Goal: Information Seeking & Learning: Learn about a topic

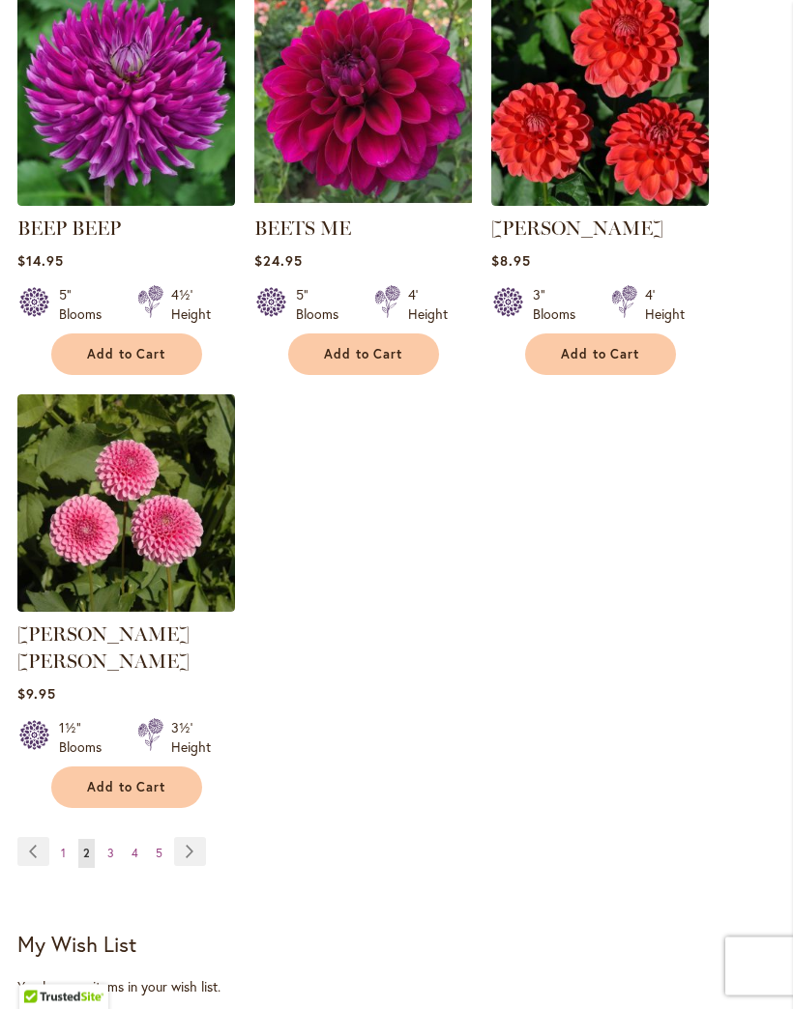
scroll to position [2268, 0]
click at [193, 837] on link "Page Next" at bounding box center [190, 851] width 32 height 29
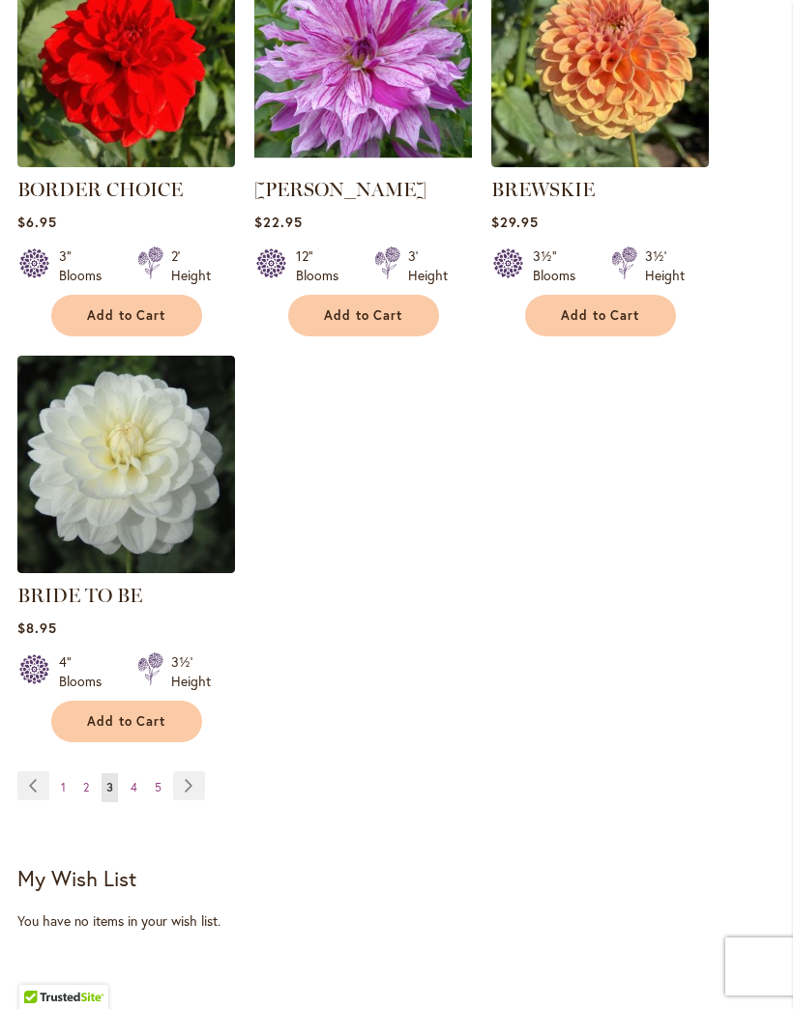
scroll to position [2313, 0]
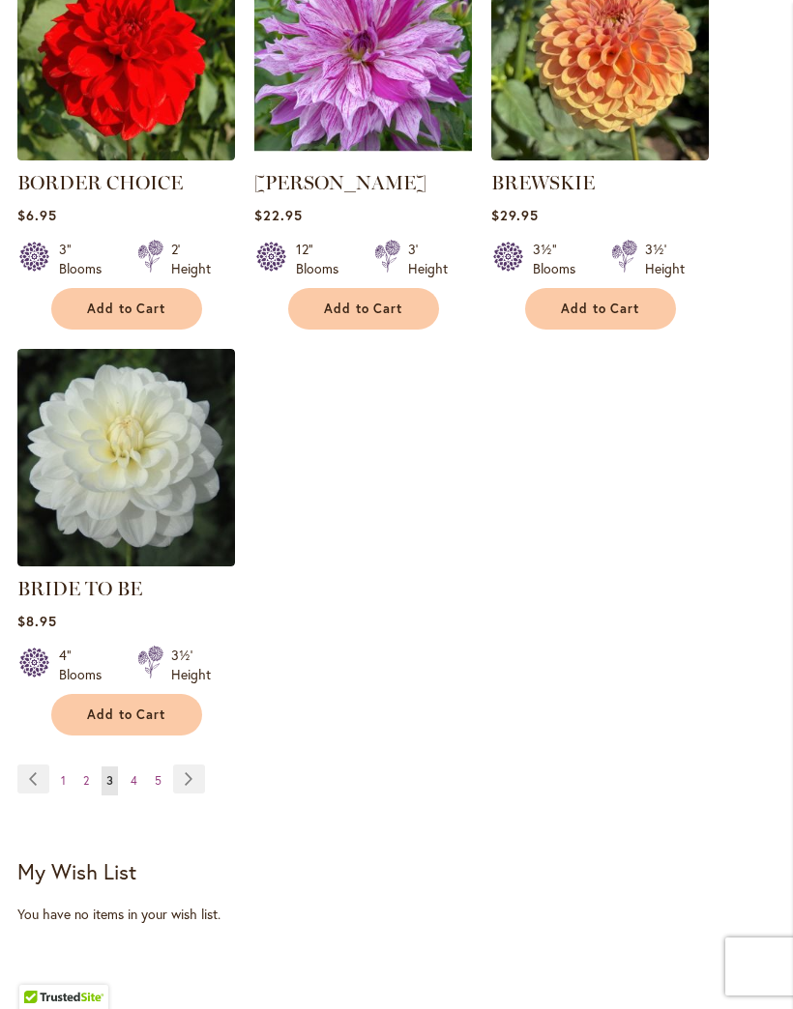
click at [200, 794] on link "Page Next" at bounding box center [189, 779] width 32 height 29
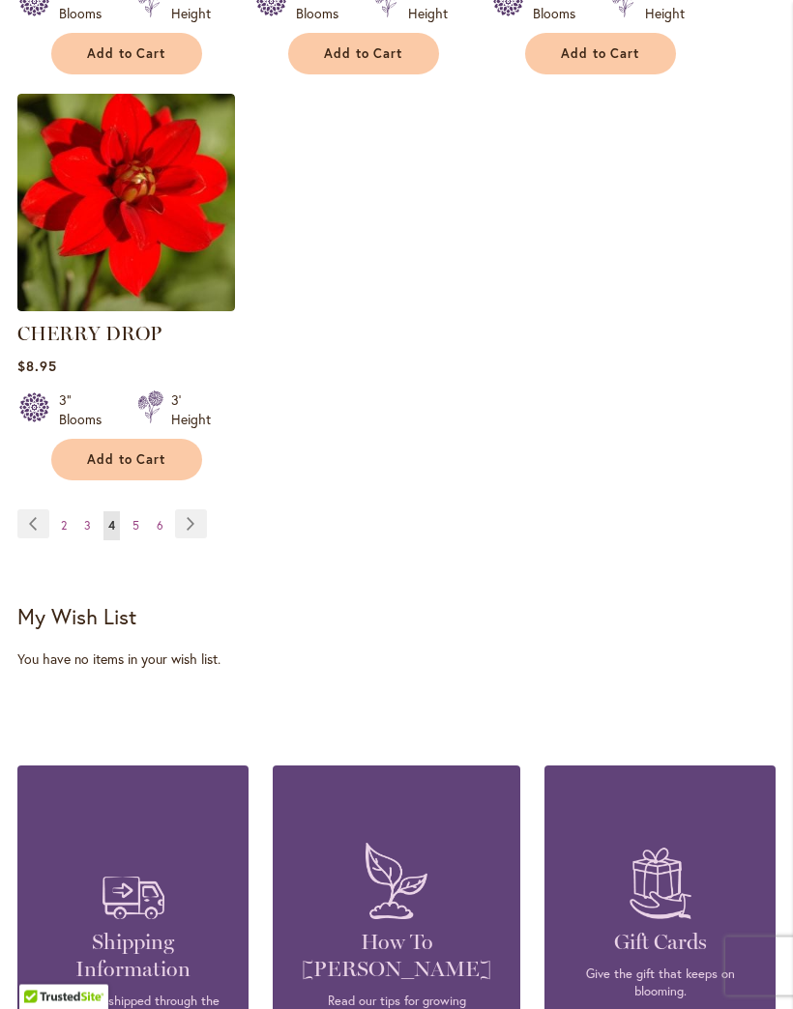
scroll to position [2610, 0]
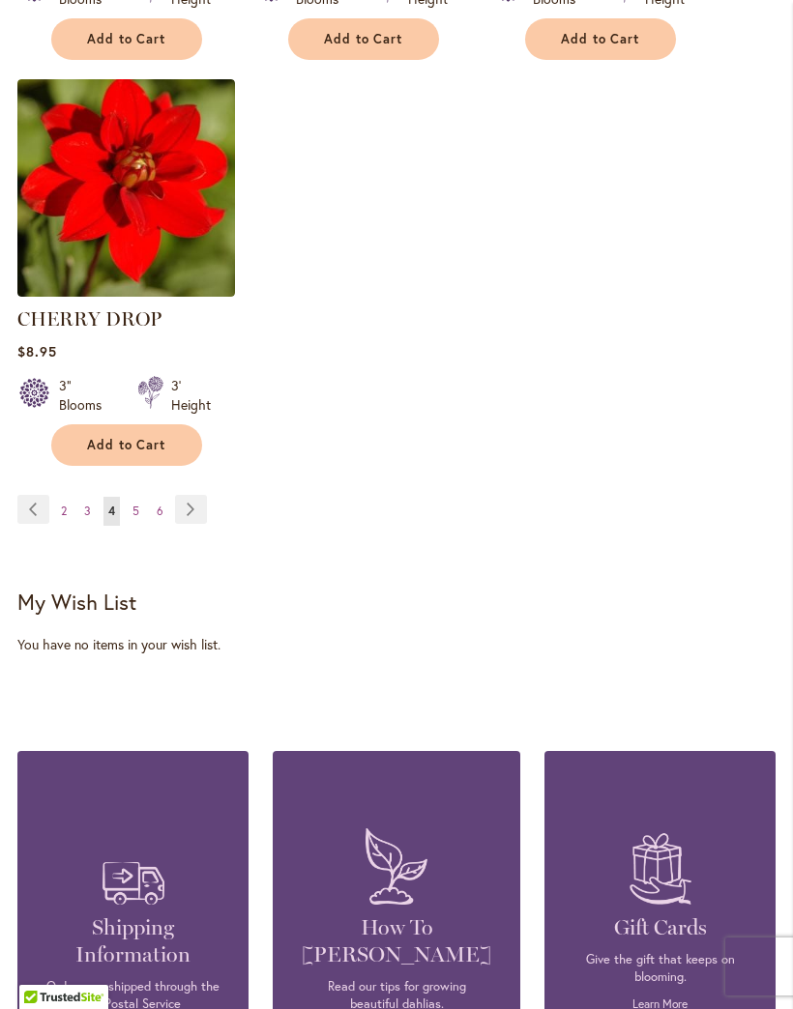
click at [224, 519] on div "Page Page Previous Page 2 Page 3 You're currently reading page 4" at bounding box center [396, 522] width 758 height 55
click at [192, 524] on link "Page Next" at bounding box center [191, 509] width 32 height 29
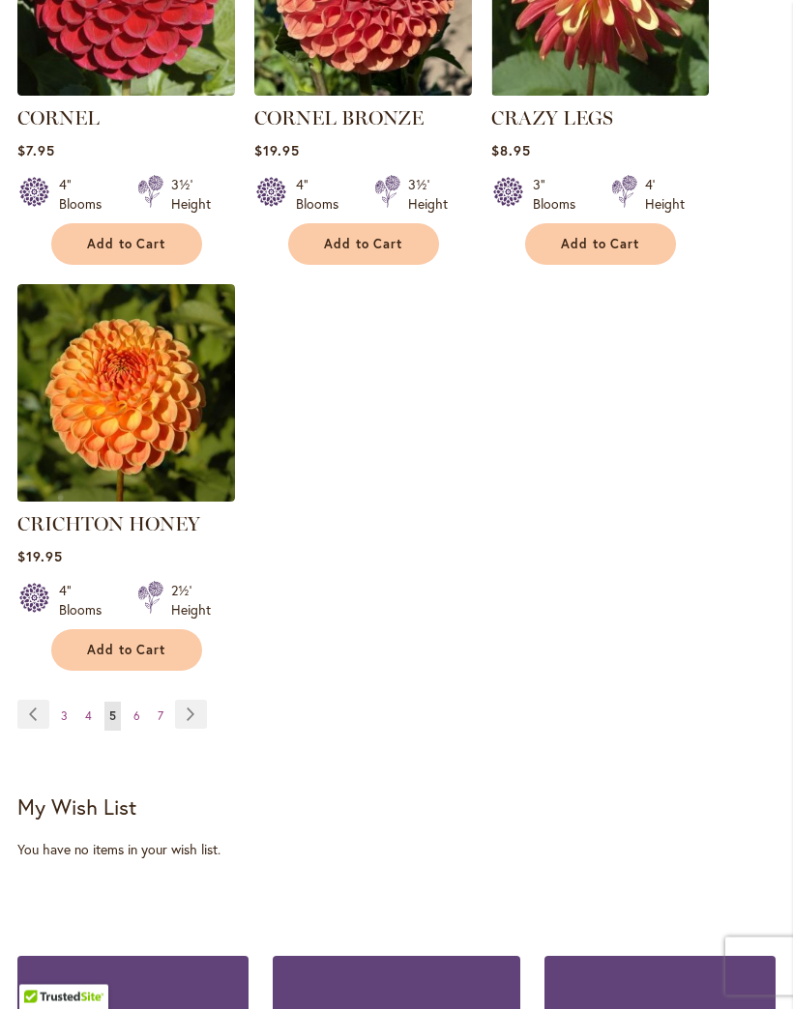
scroll to position [2458, 0]
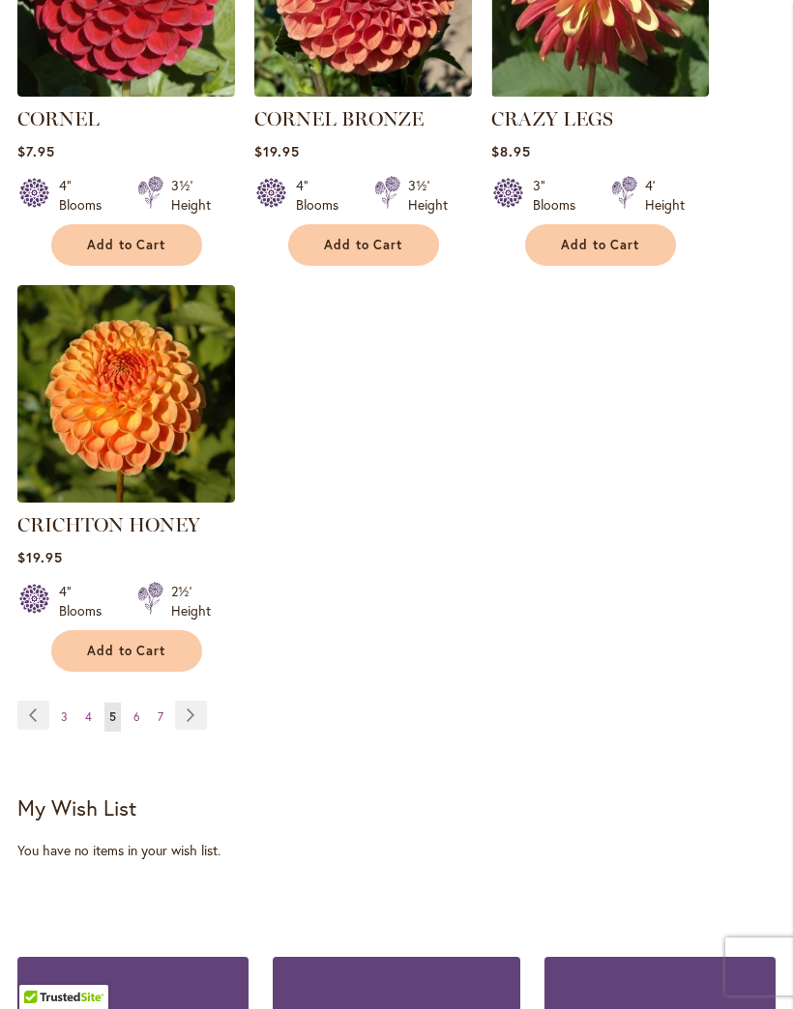
click at [205, 701] on link "Page Next" at bounding box center [191, 715] width 32 height 29
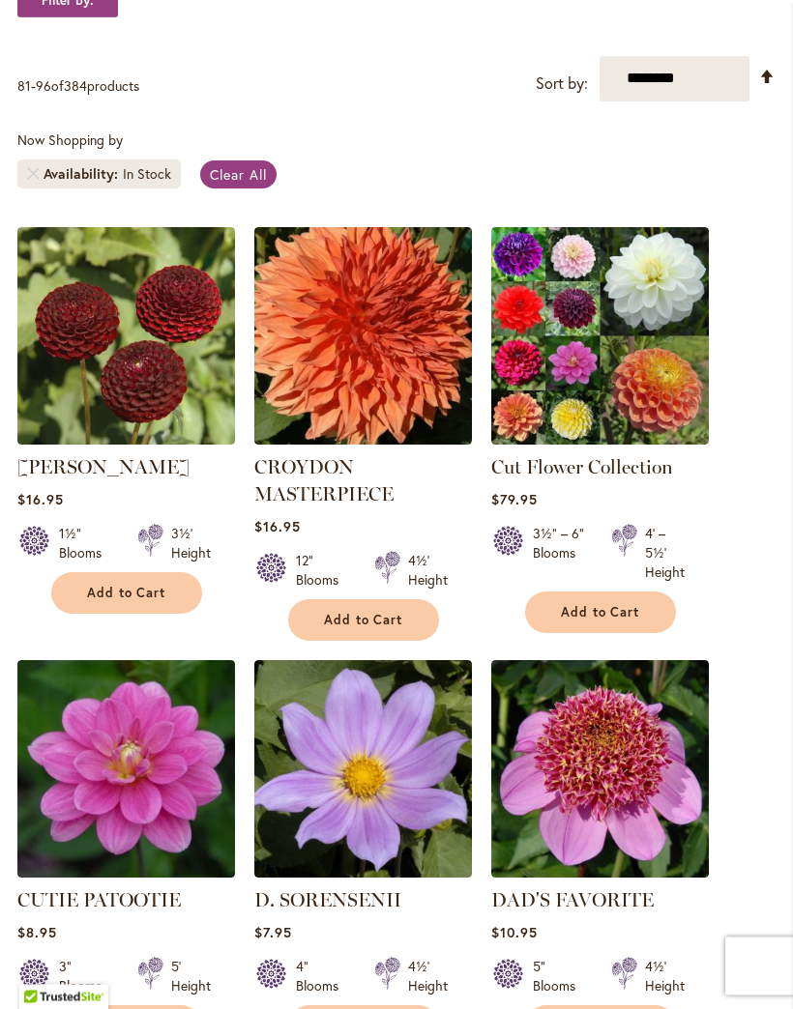
scroll to position [405, 0]
click at [608, 397] on img at bounding box center [600, 336] width 218 height 218
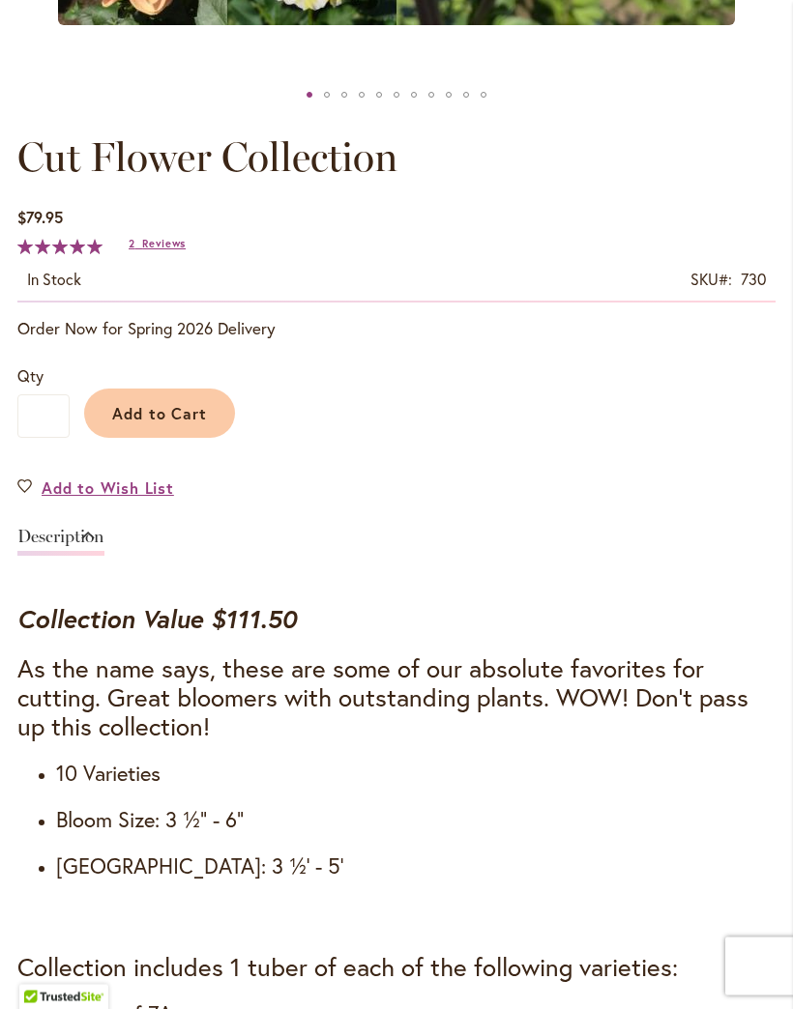
scroll to position [948, 0]
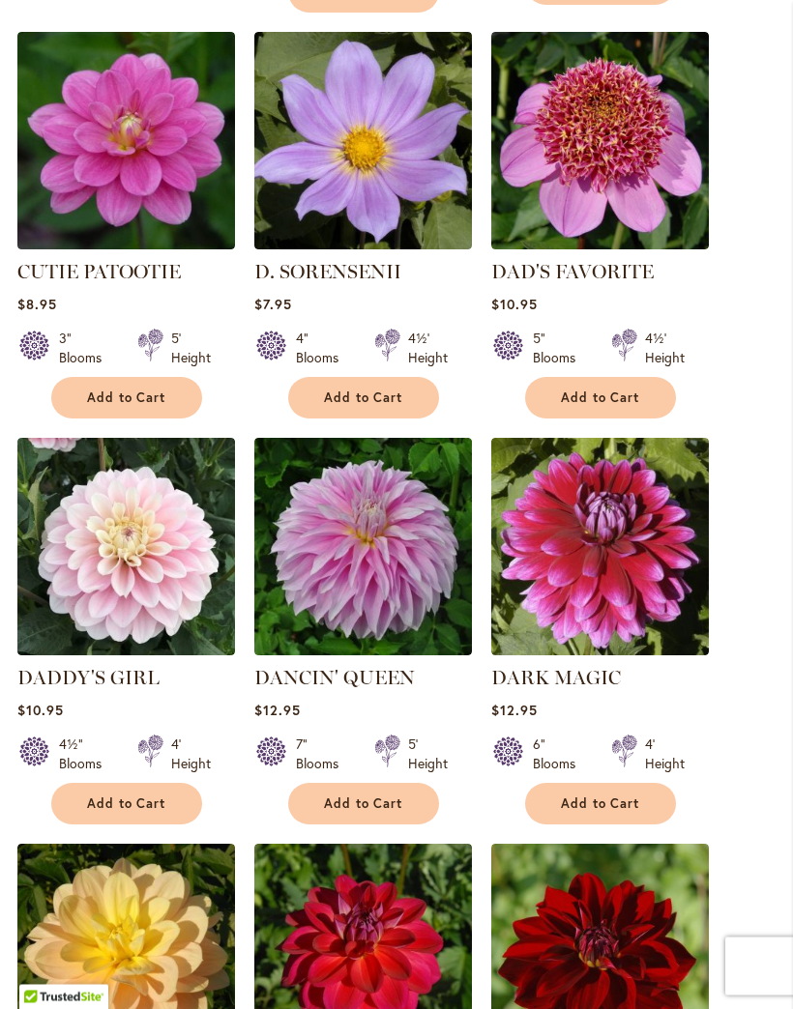
scroll to position [1053, 0]
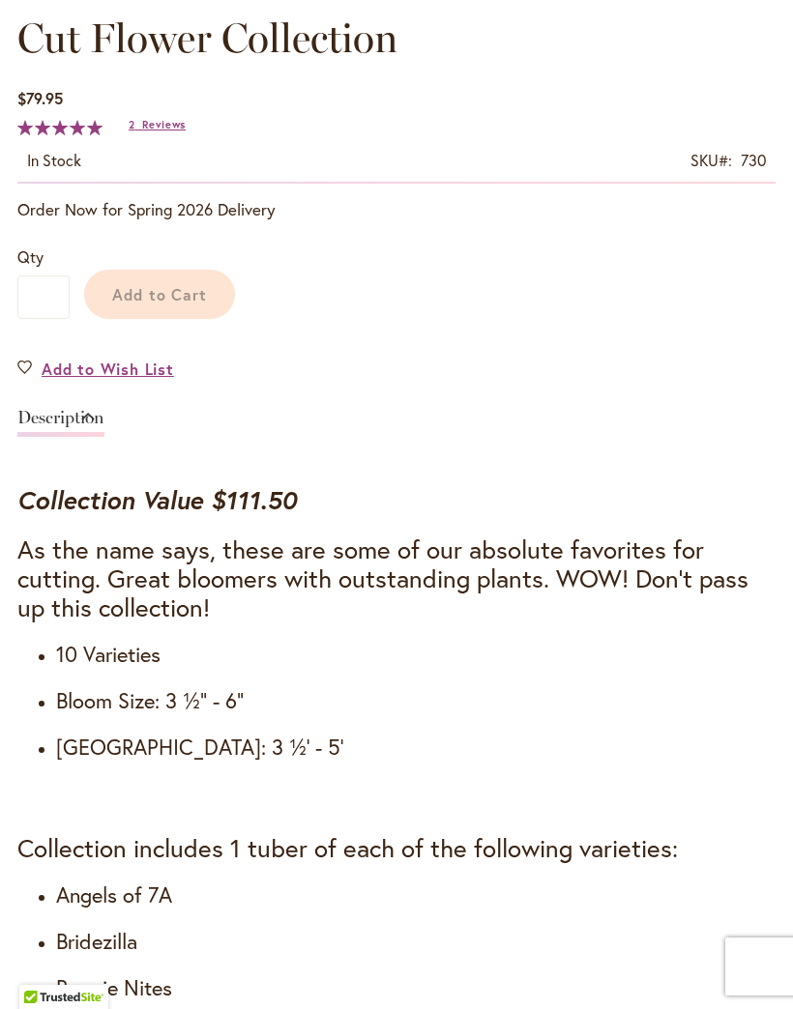
scroll to position [941, 0]
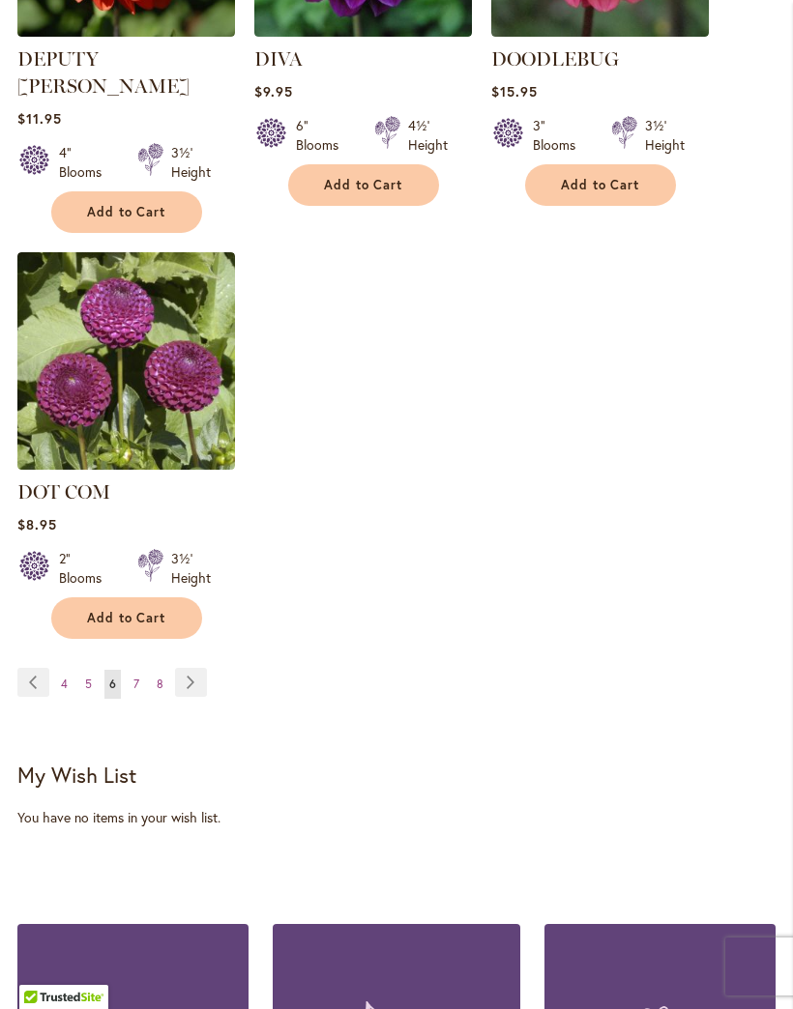
scroll to position [2489, 0]
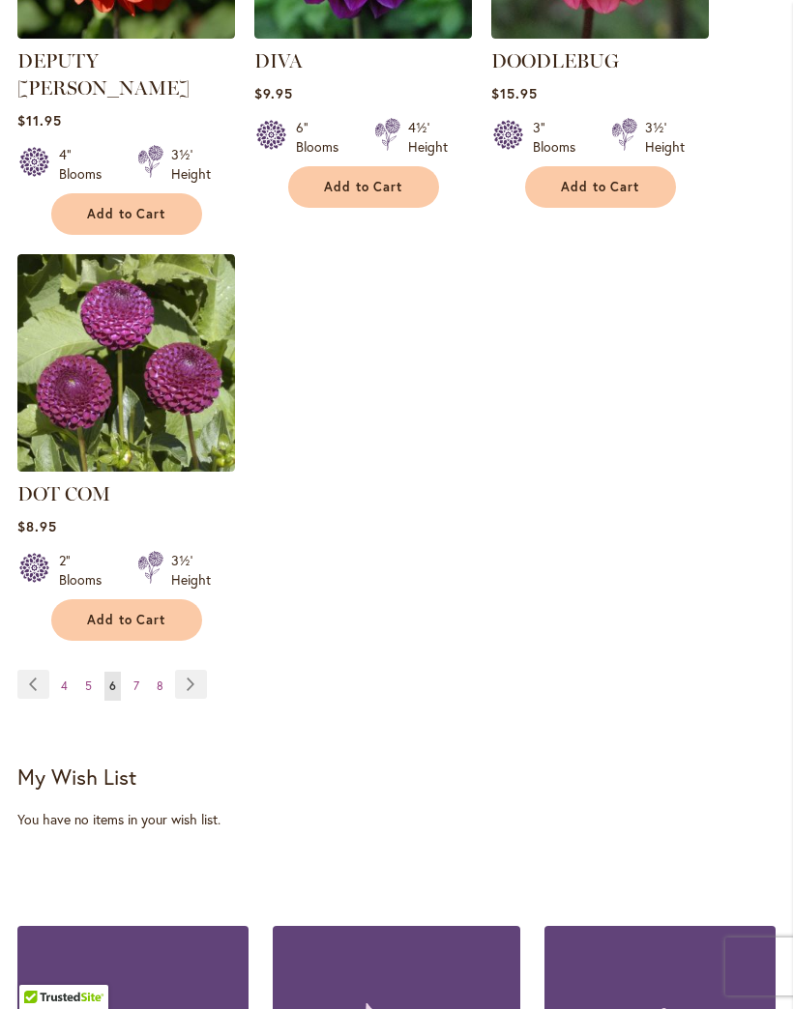
click at [200, 670] on link "Page Next" at bounding box center [191, 684] width 32 height 29
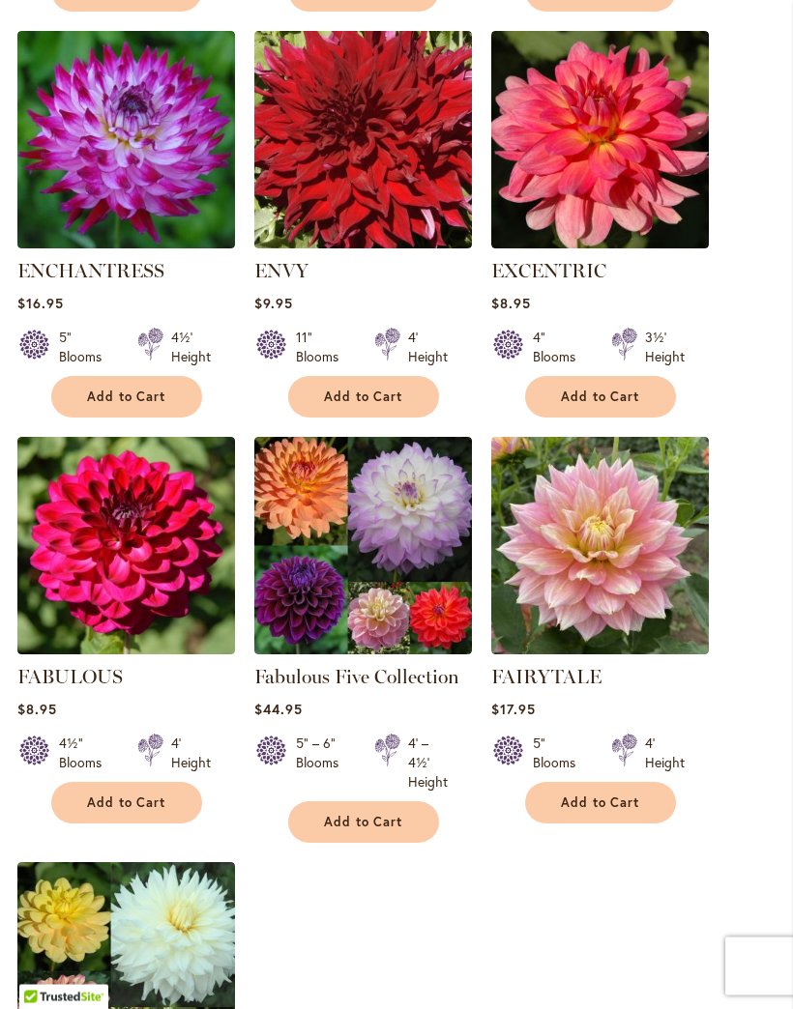
scroll to position [1819, 0]
click at [769, 740] on ol "DR LES Rating: 100% 1 Review $10.95 11" Blooms 3½' Height Add to Cart" at bounding box center [396, 54] width 758 height 2482
click at [405, 594] on img at bounding box center [363, 546] width 218 height 218
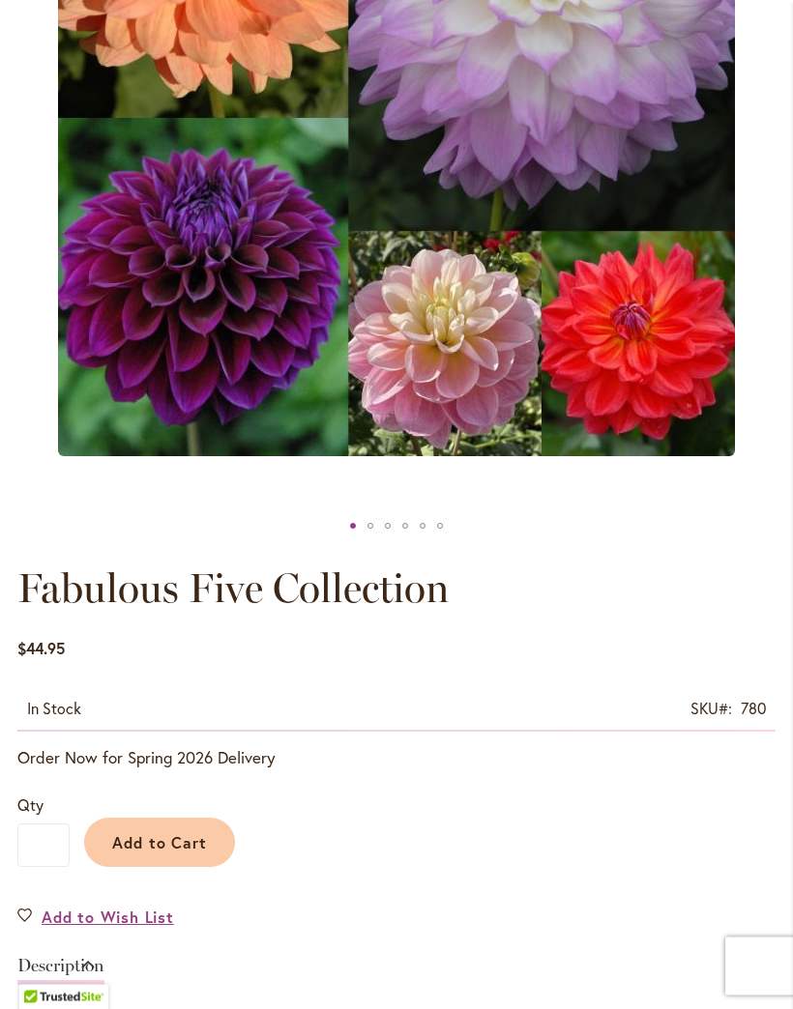
scroll to position [421, 0]
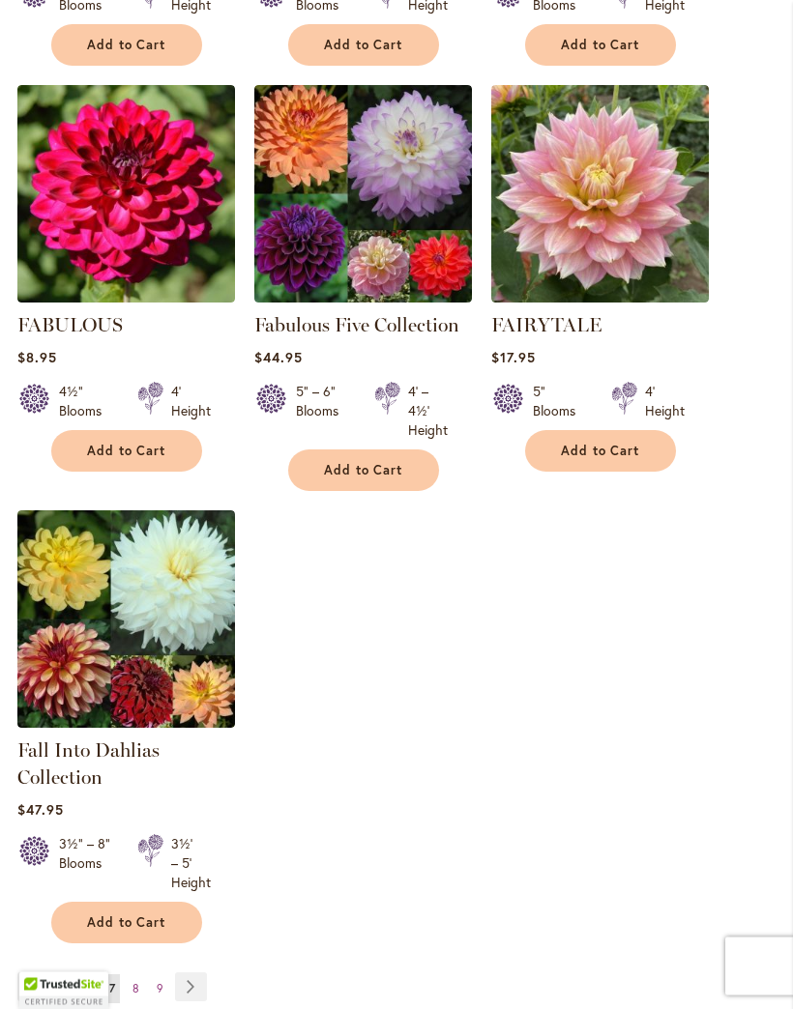
scroll to position [2171, 0]
click at [188, 636] on img at bounding box center [126, 619] width 218 height 218
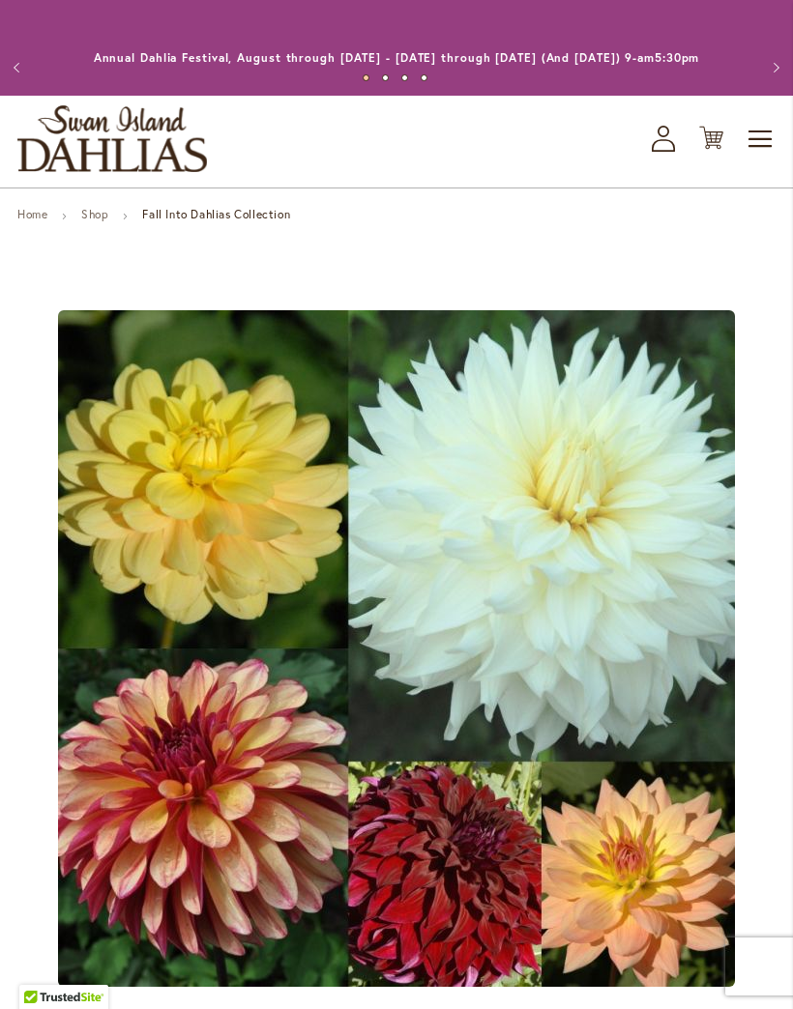
click at [543, 599] on div "Fall Into Dahlias Collection" at bounding box center [396, 648] width 758 height 788
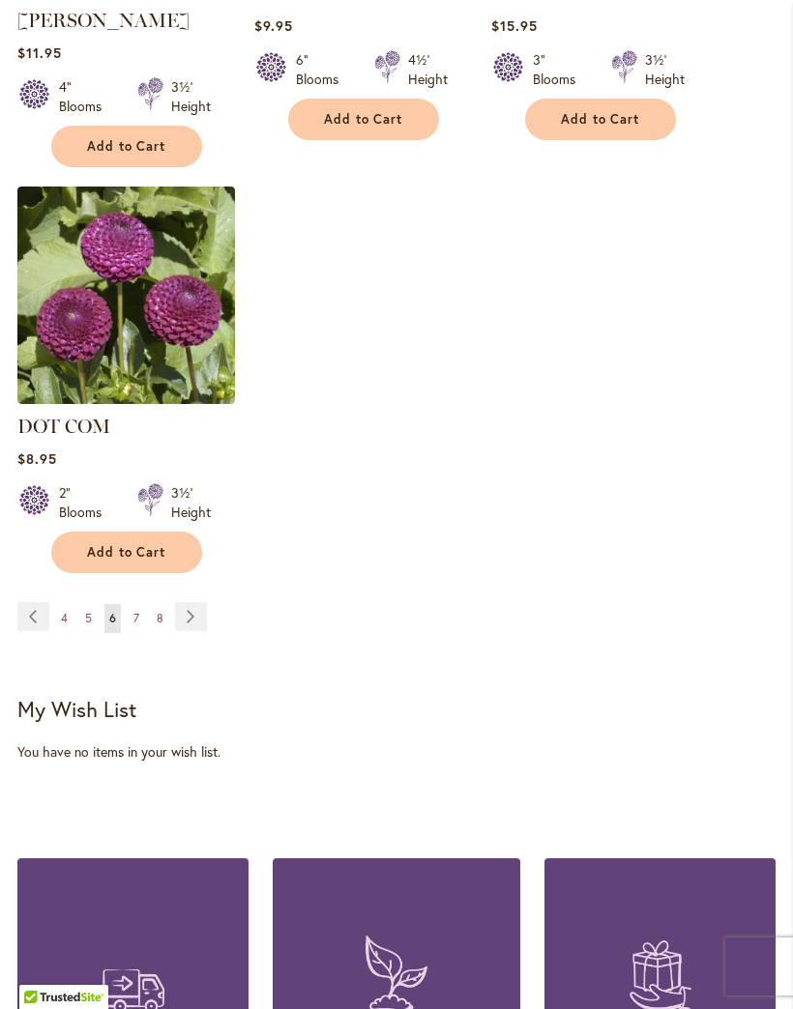
scroll to position [2563, 0]
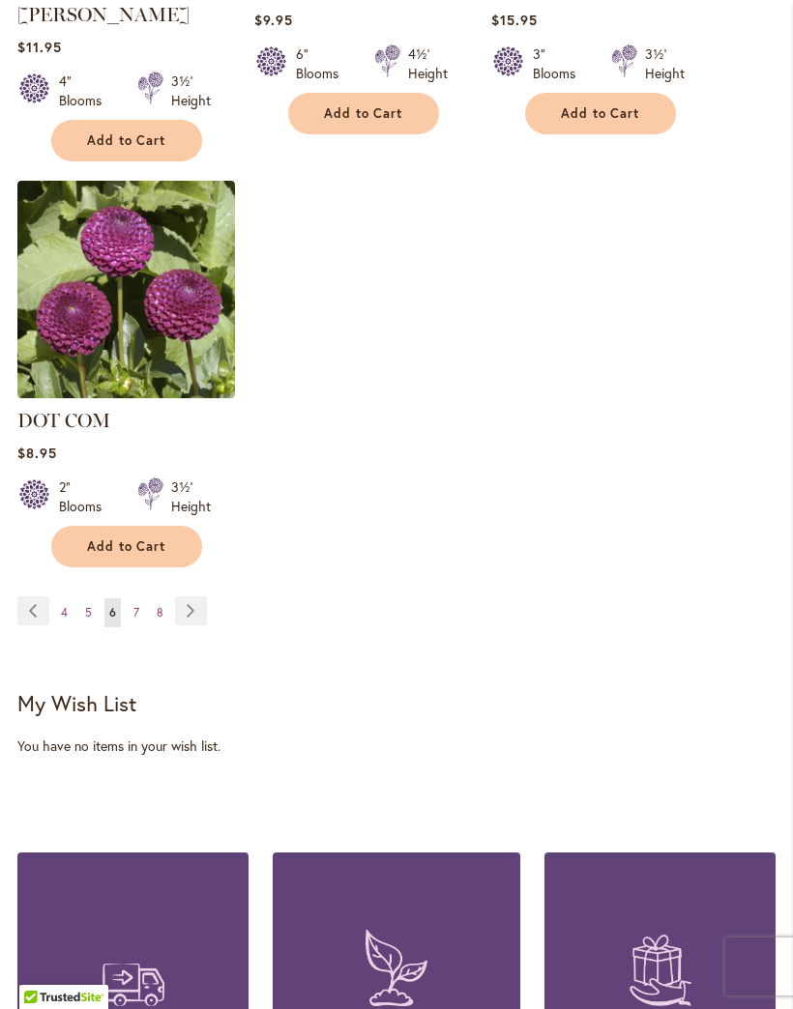
click at [204, 596] on link "Page Next" at bounding box center [191, 610] width 32 height 29
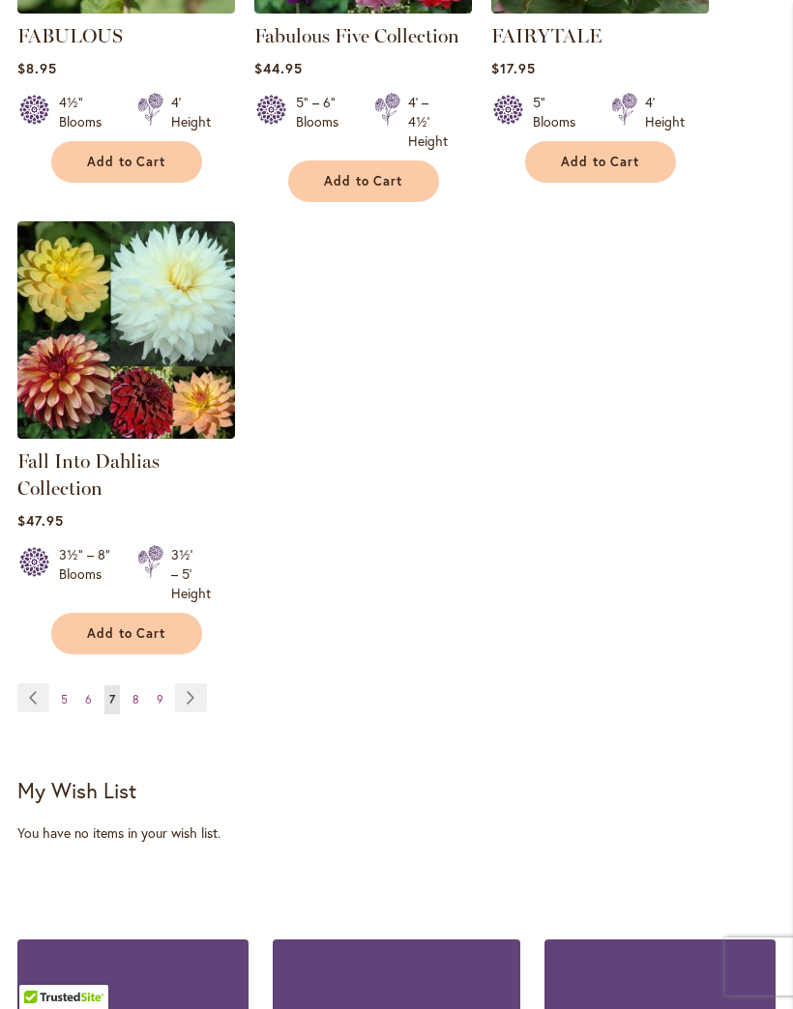
scroll to position [2476, 0]
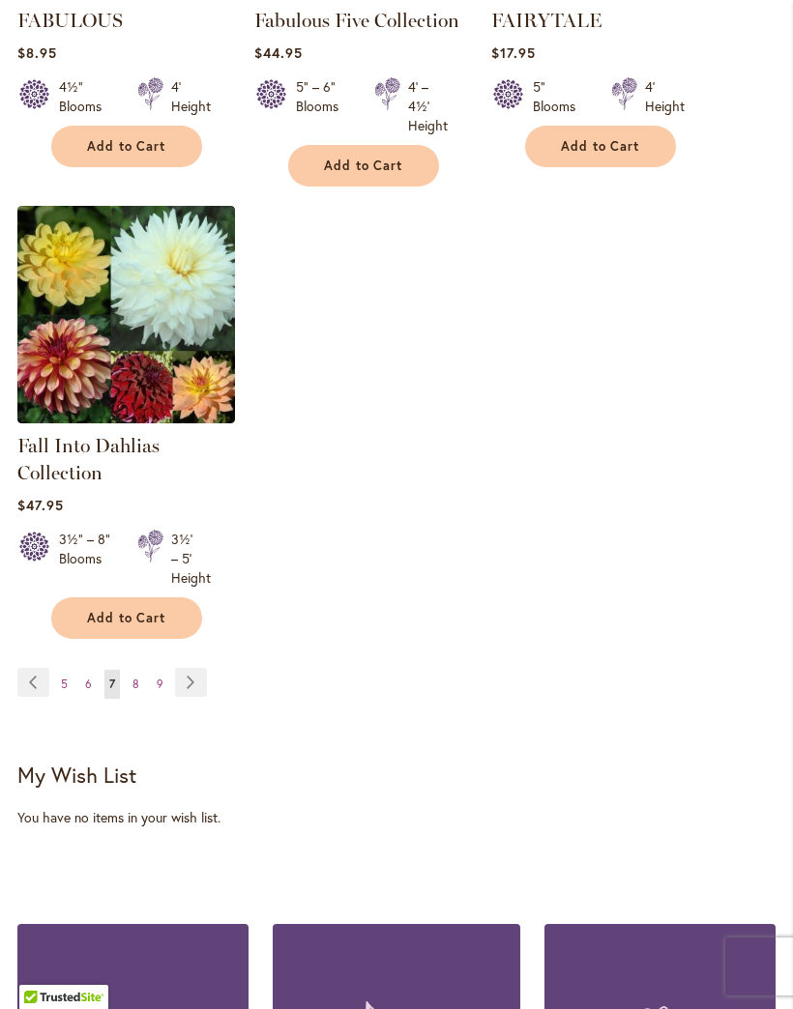
click at [201, 697] on link "Page Next" at bounding box center [191, 682] width 32 height 29
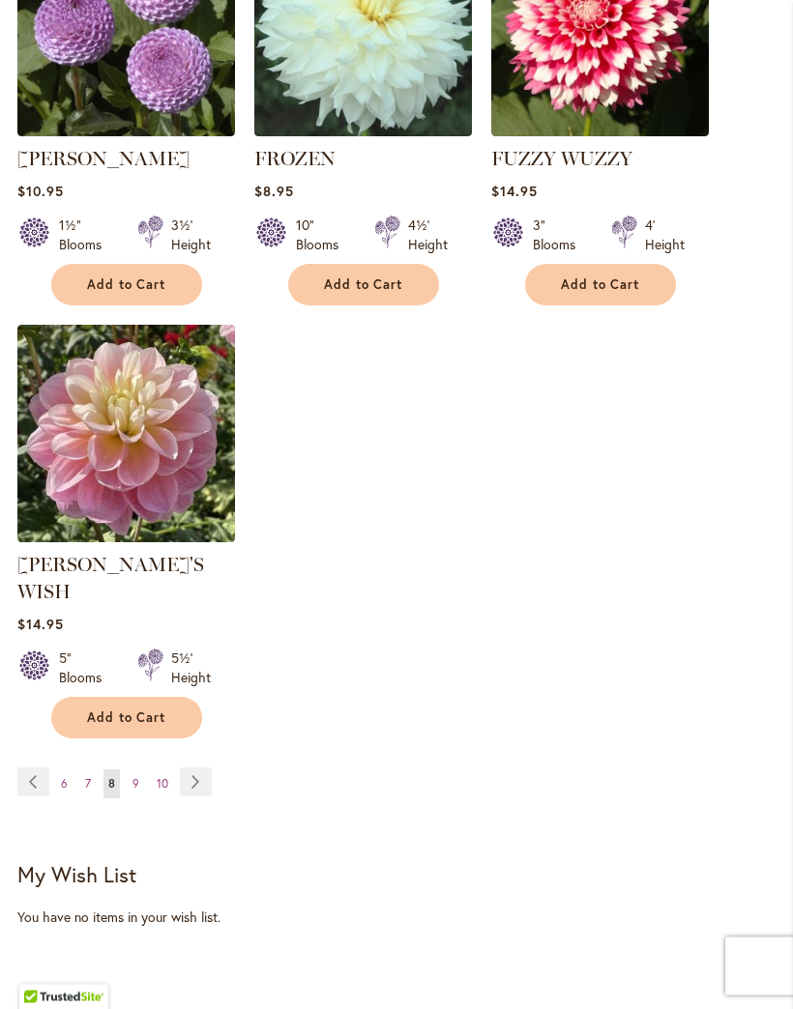
scroll to position [2457, 0]
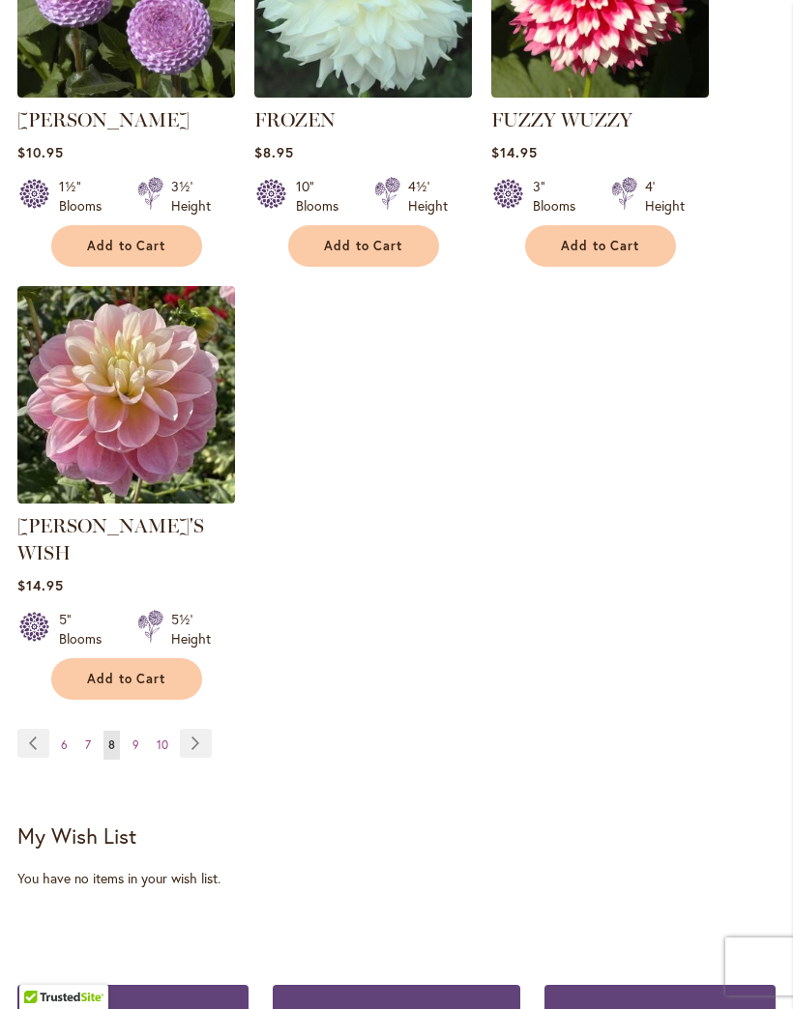
click at [199, 729] on link "Page Next" at bounding box center [196, 743] width 32 height 29
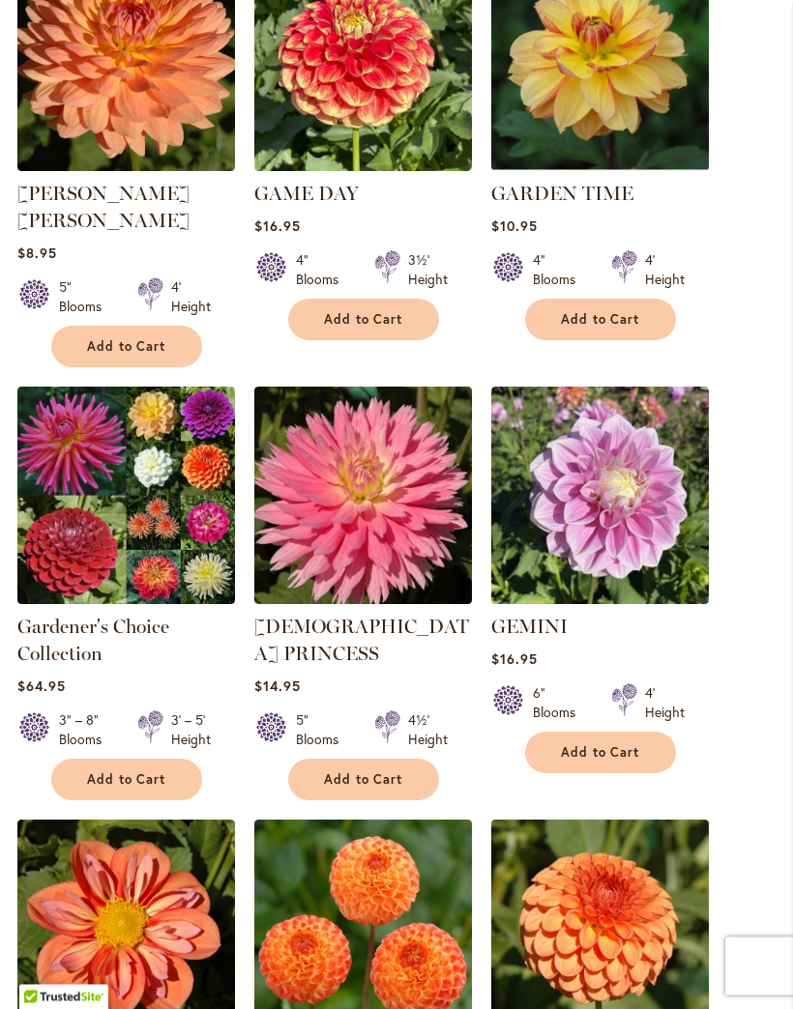
scroll to position [679, 0]
click at [150, 539] on img at bounding box center [126, 496] width 218 height 218
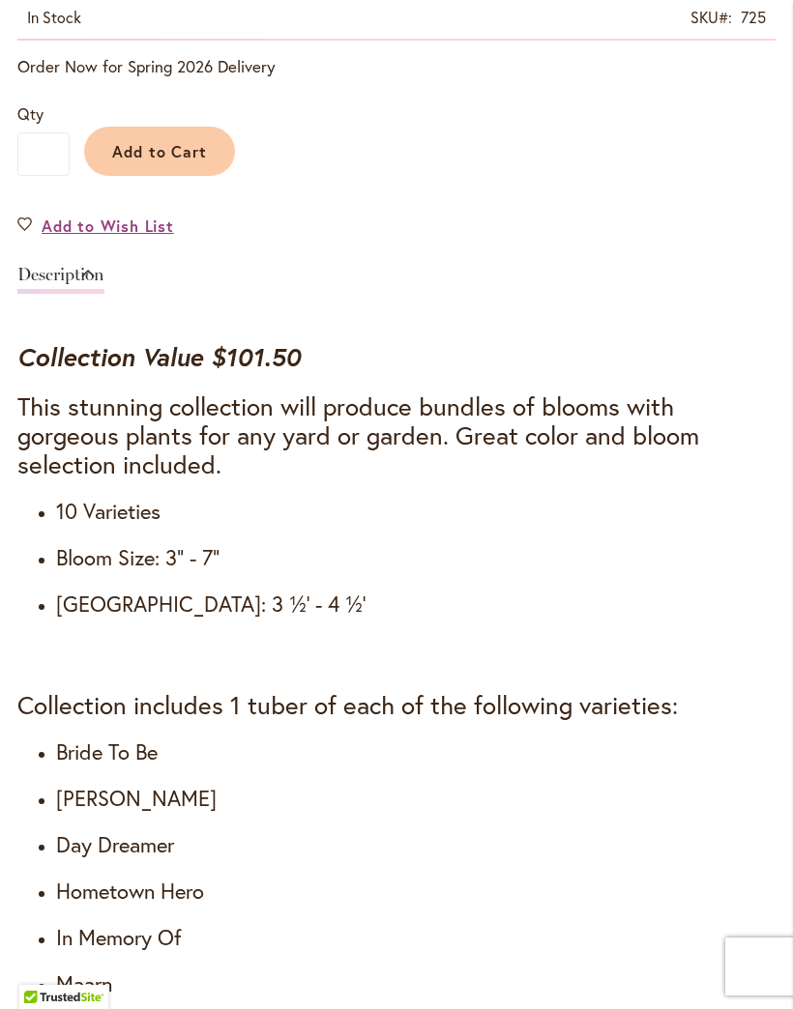
scroll to position [1221, 0]
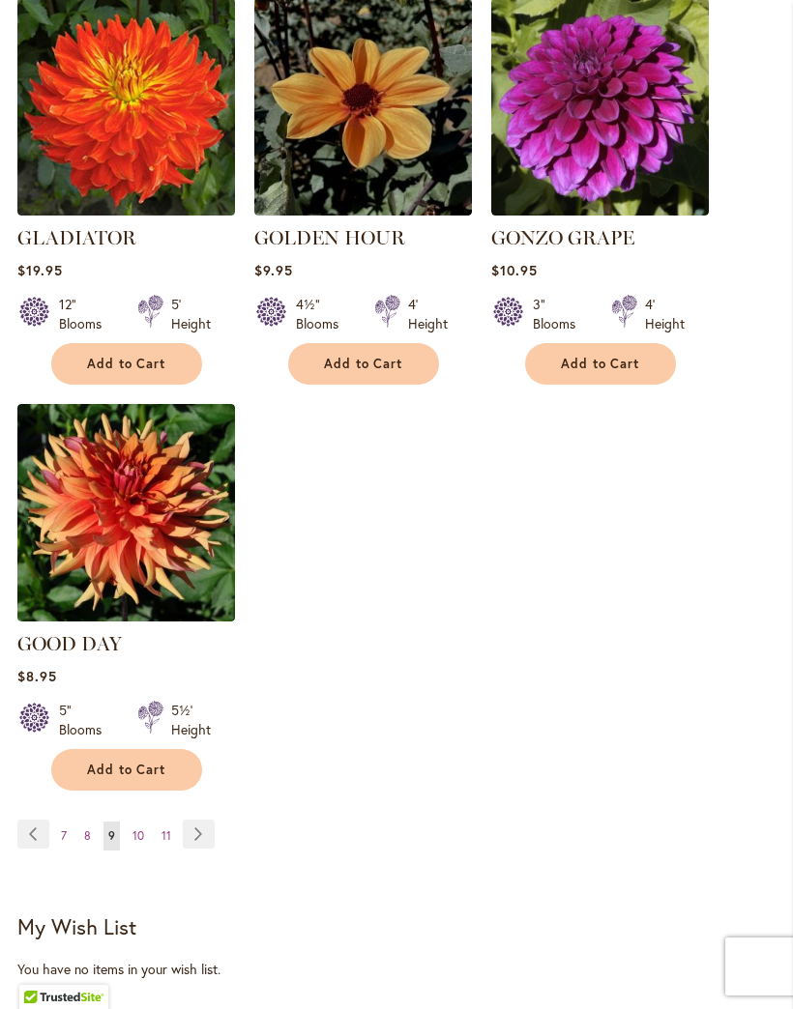
scroll to position [2342, 0]
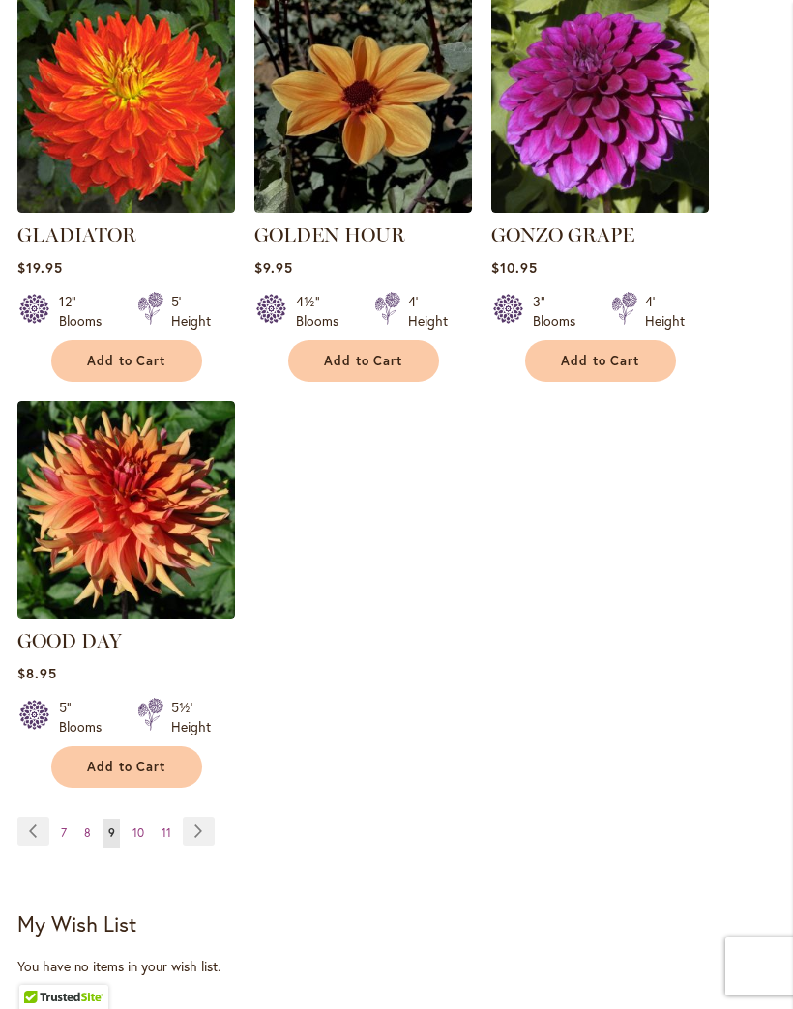
click at [218, 817] on ul "Page Previous Page 7 Page 8 You're currently reading page 9 Page 10 Page 11 Pag…" at bounding box center [119, 832] width 205 height 31
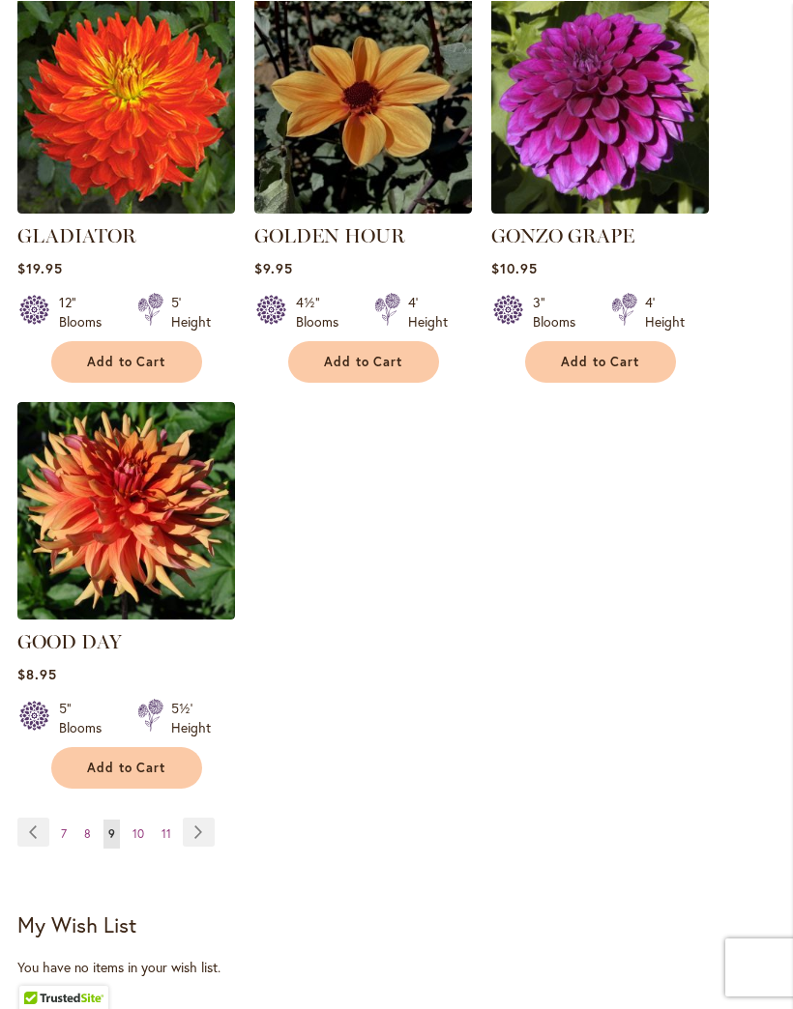
click at [212, 817] on link "Page Next" at bounding box center [199, 831] width 32 height 29
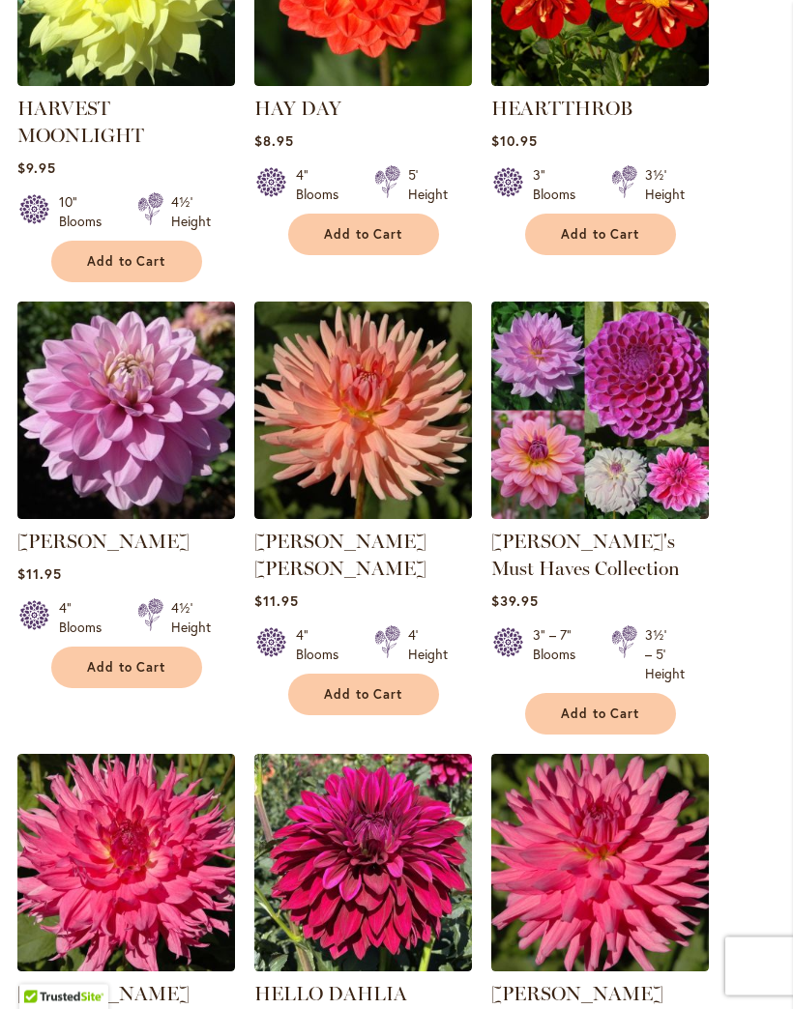
scroll to position [1577, 0]
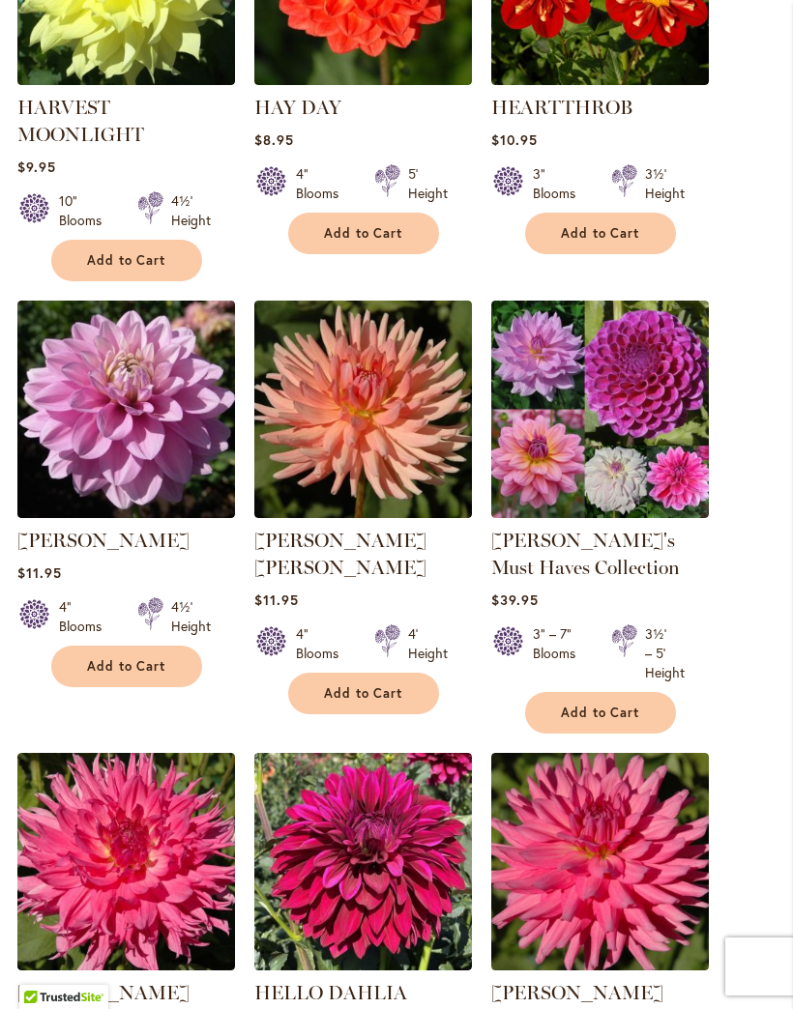
click at [619, 462] on img at bounding box center [600, 410] width 218 height 218
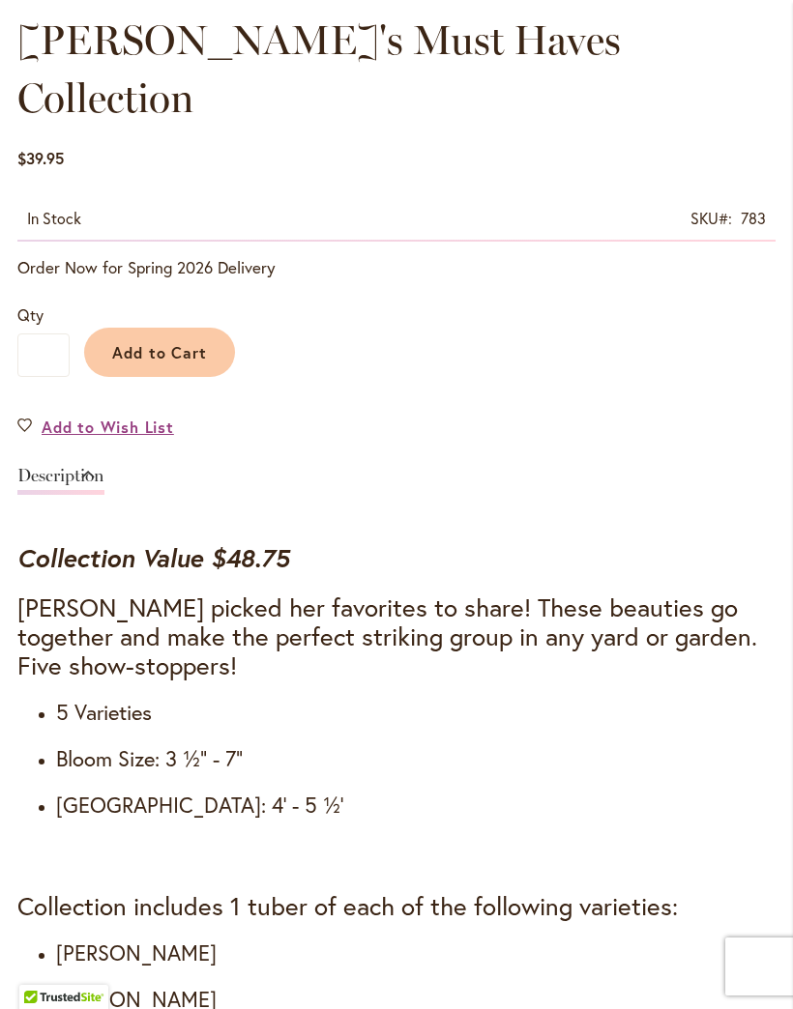
scroll to position [1067, 0]
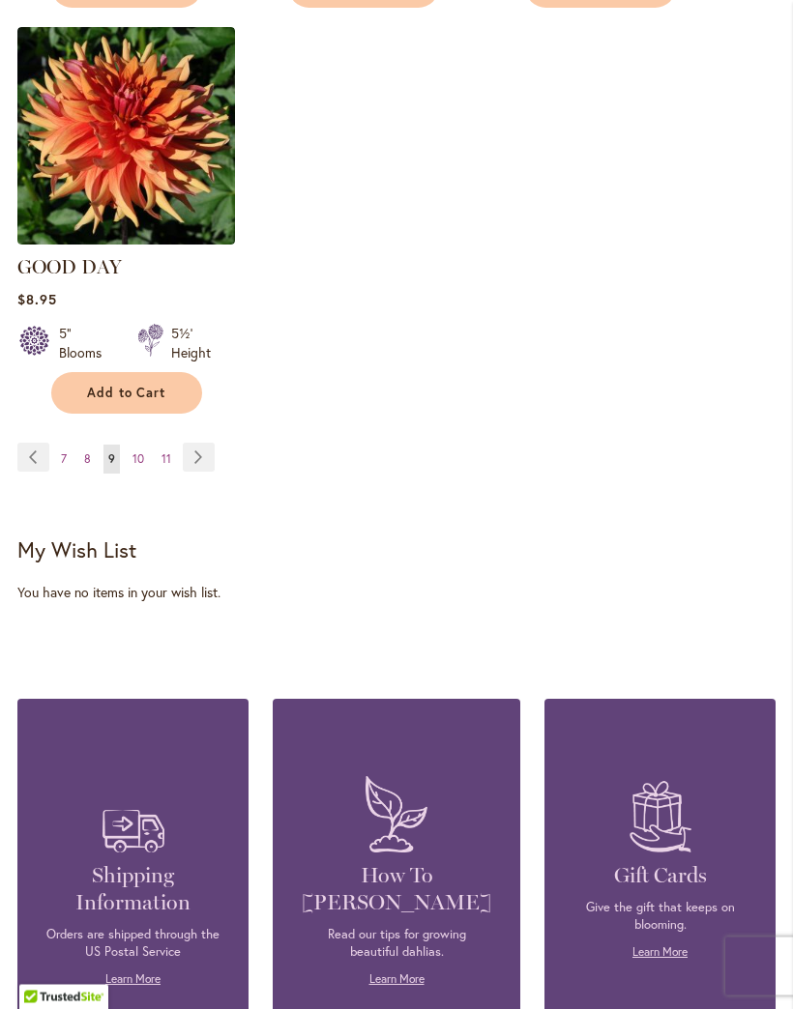
scroll to position [2718, 0]
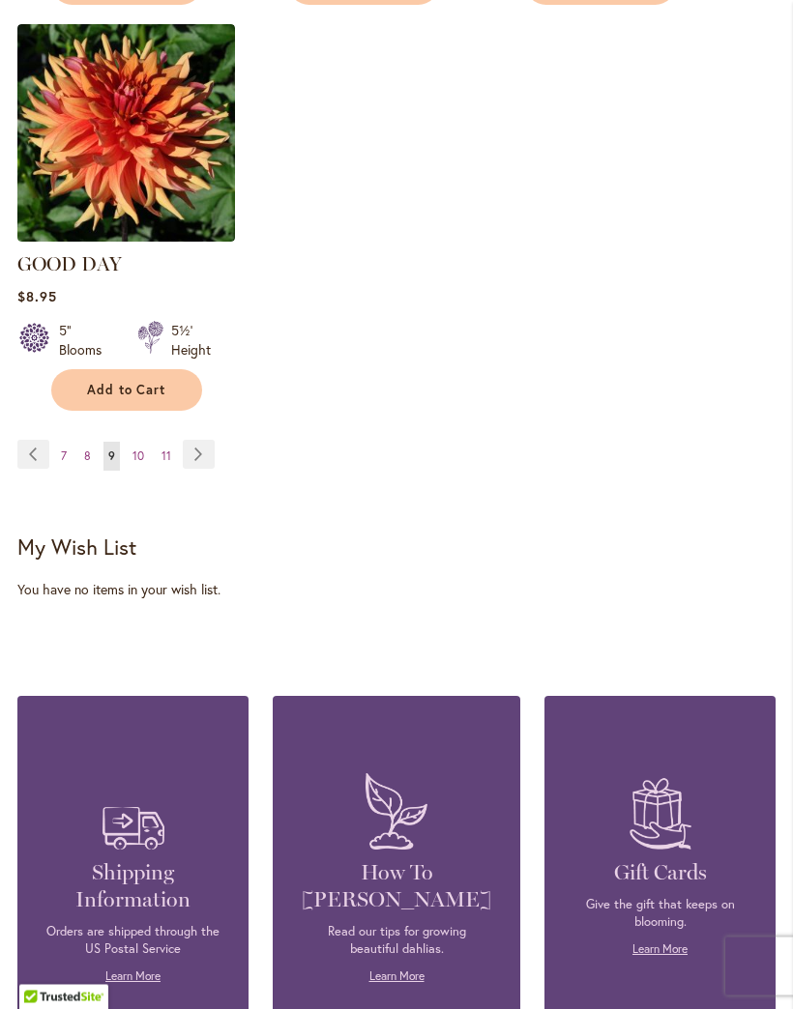
click at [202, 441] on link "Page Next" at bounding box center [199, 455] width 32 height 29
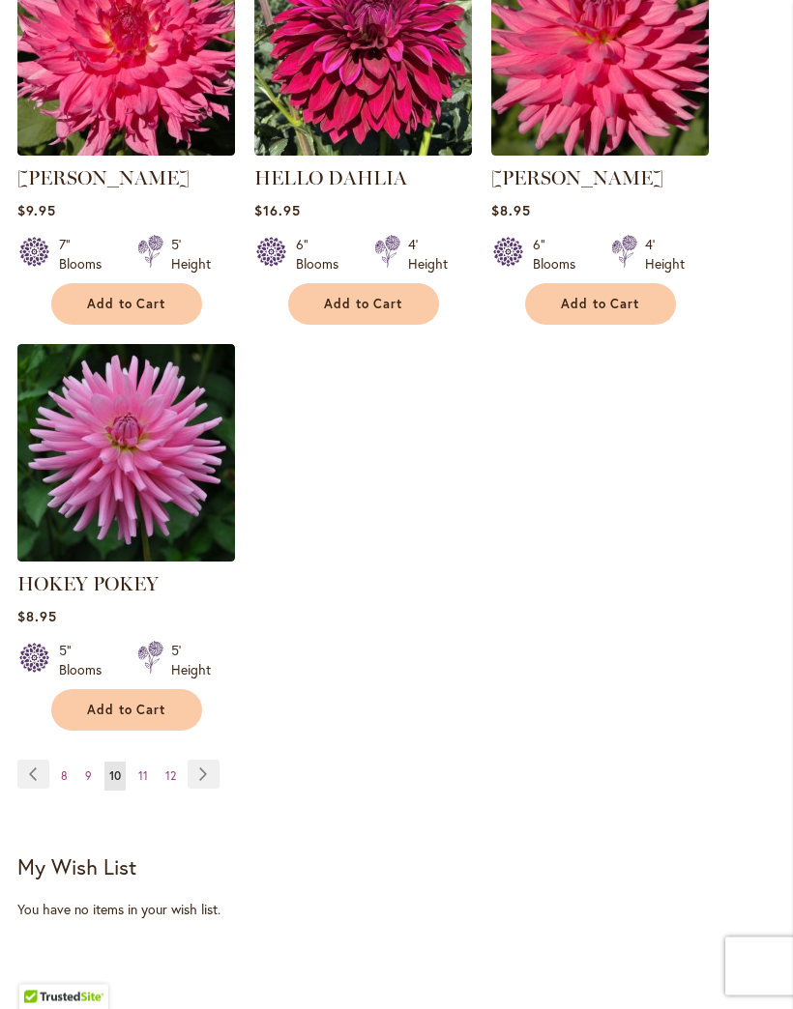
scroll to position [2432, 0]
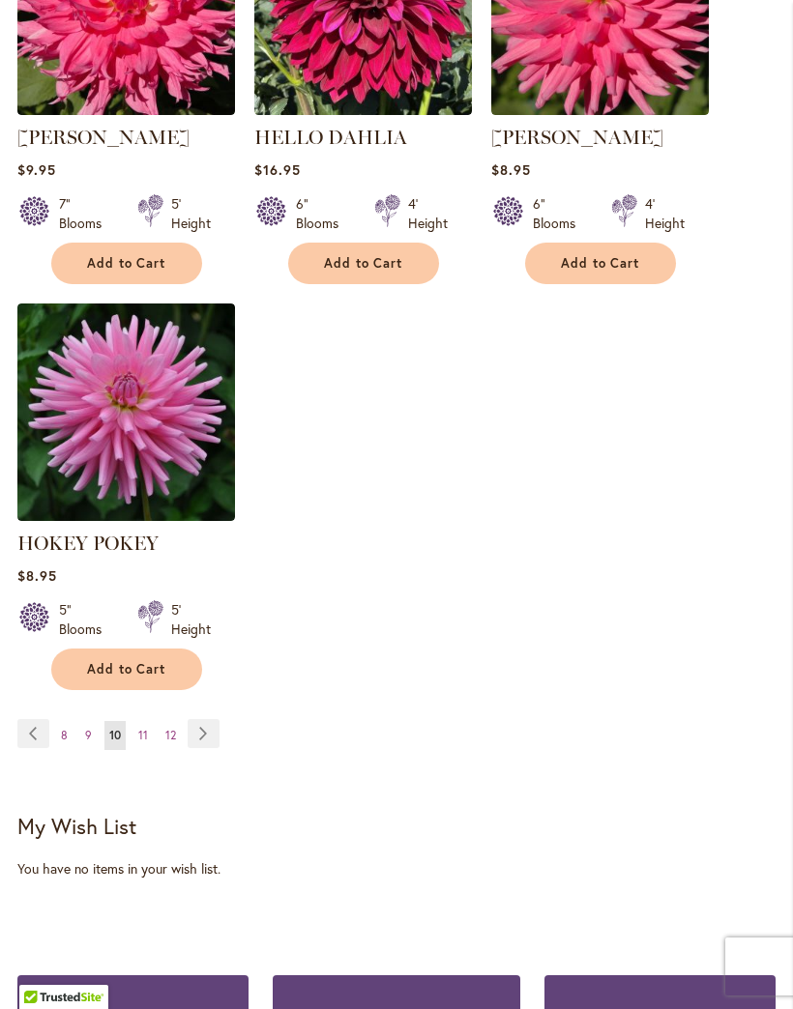
click at [215, 741] on link "Page Next" at bounding box center [204, 733] width 32 height 29
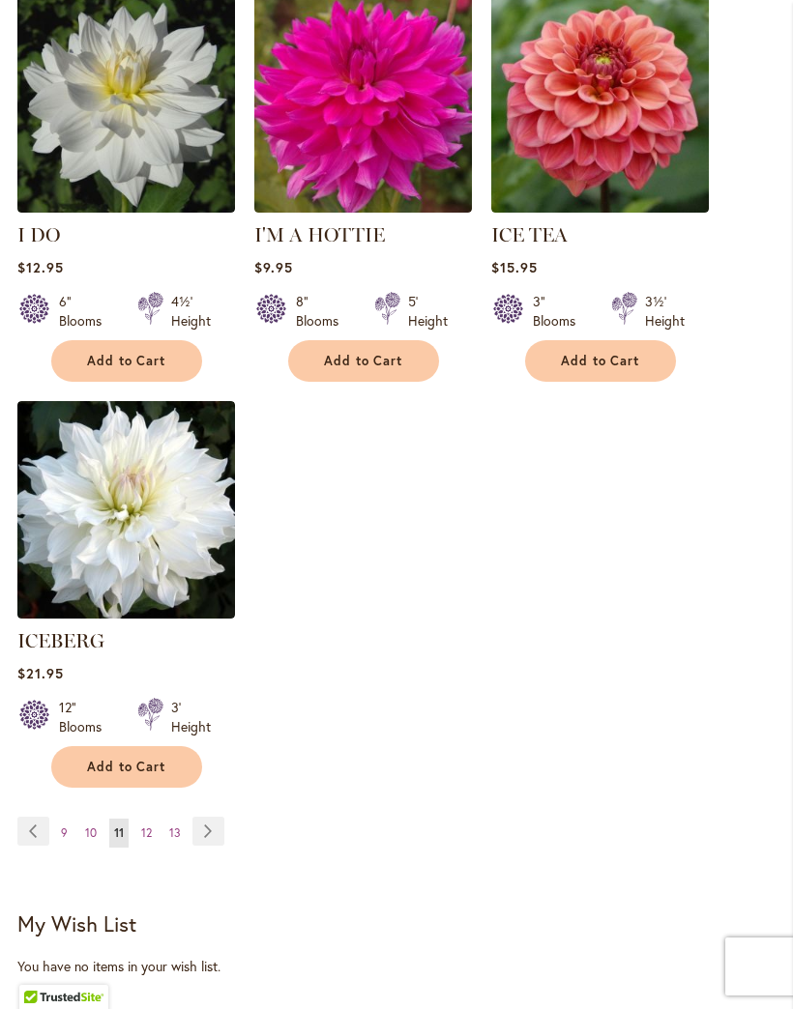
scroll to position [2322, 0]
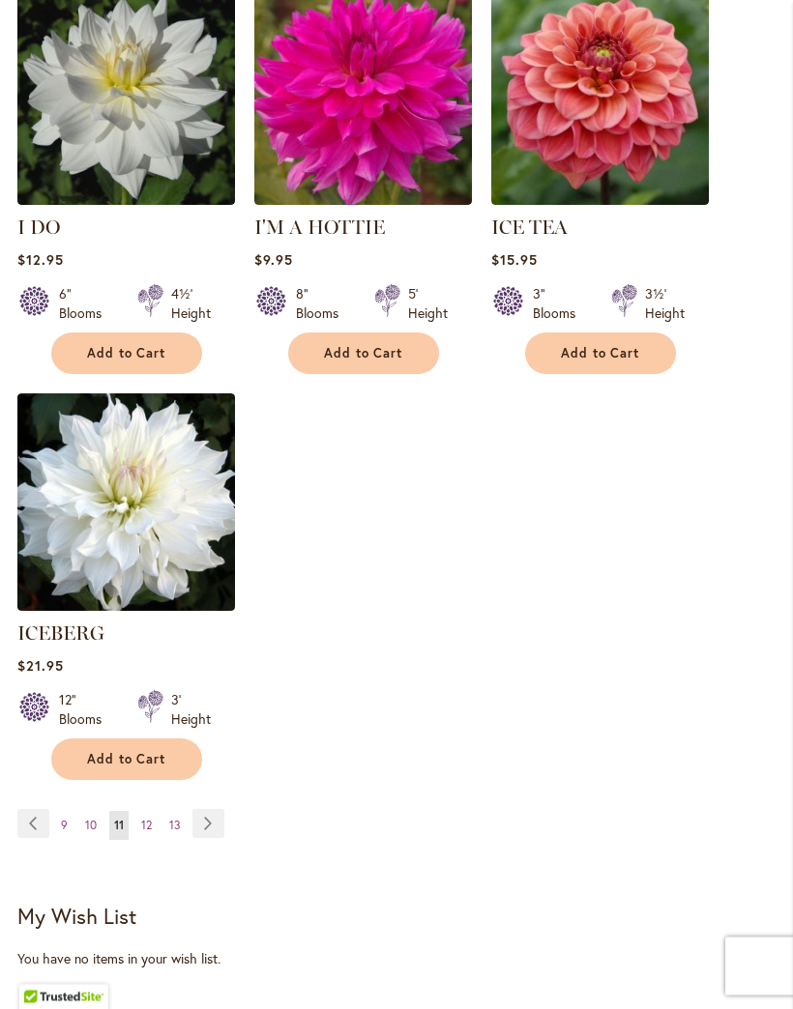
click at [213, 810] on link "Page Next" at bounding box center [208, 824] width 32 height 29
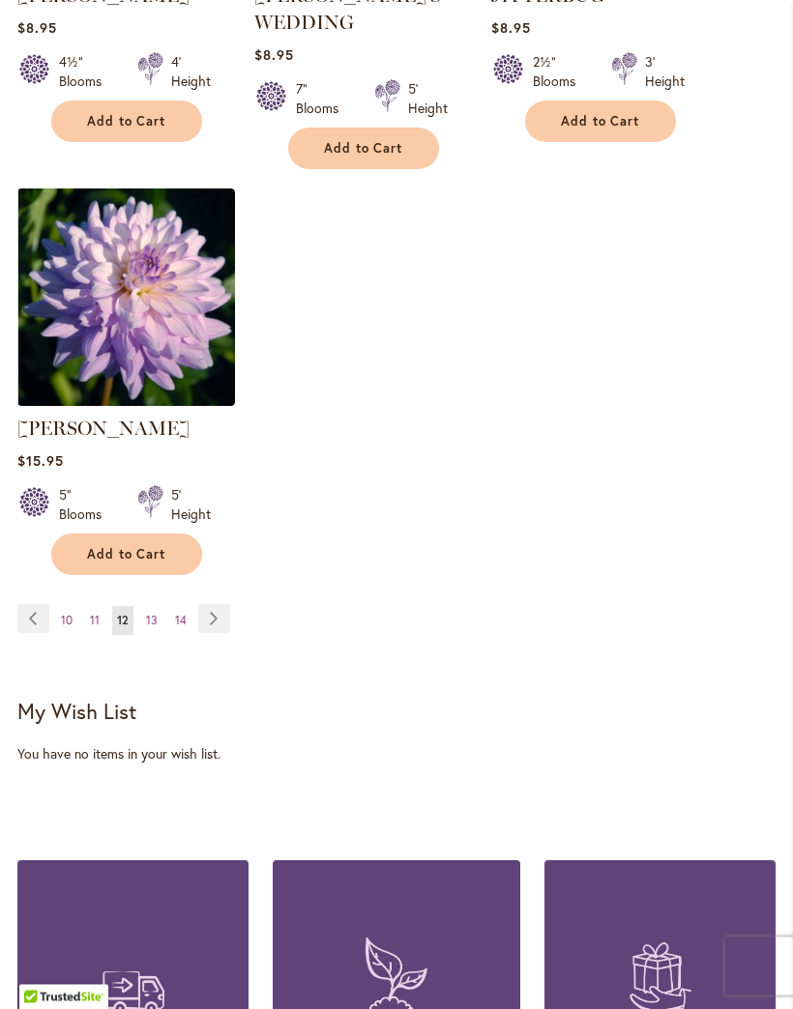
scroll to position [2548, 0]
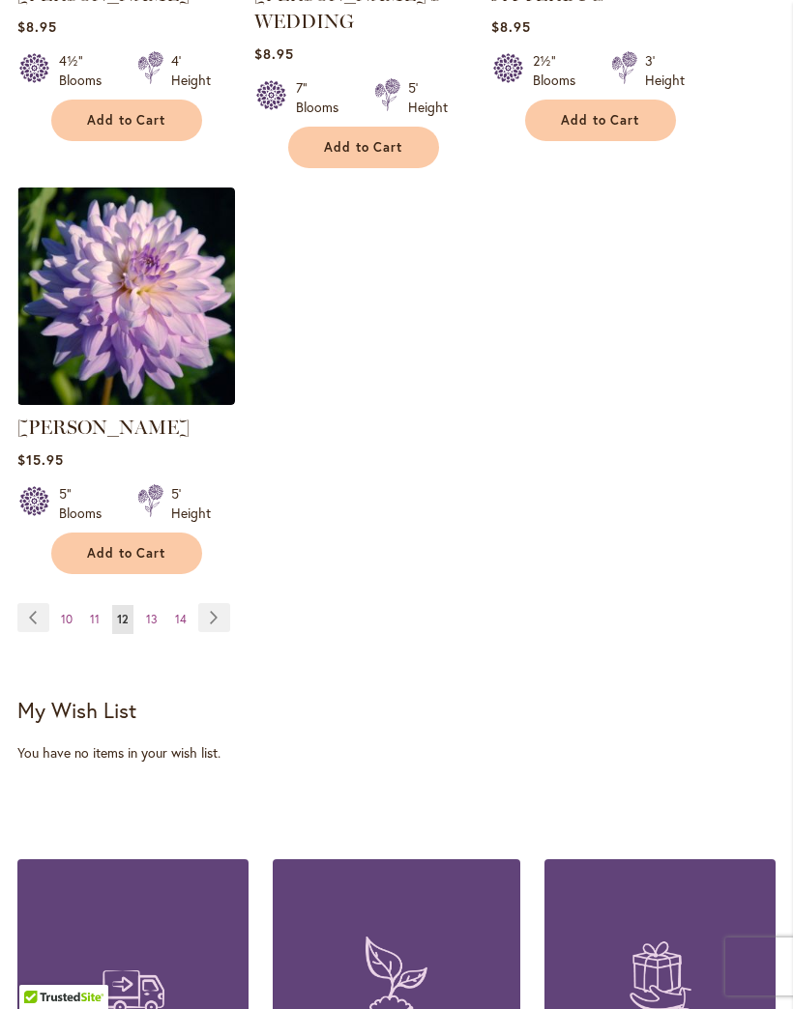
click at [226, 603] on link "Page Next" at bounding box center [214, 617] width 32 height 29
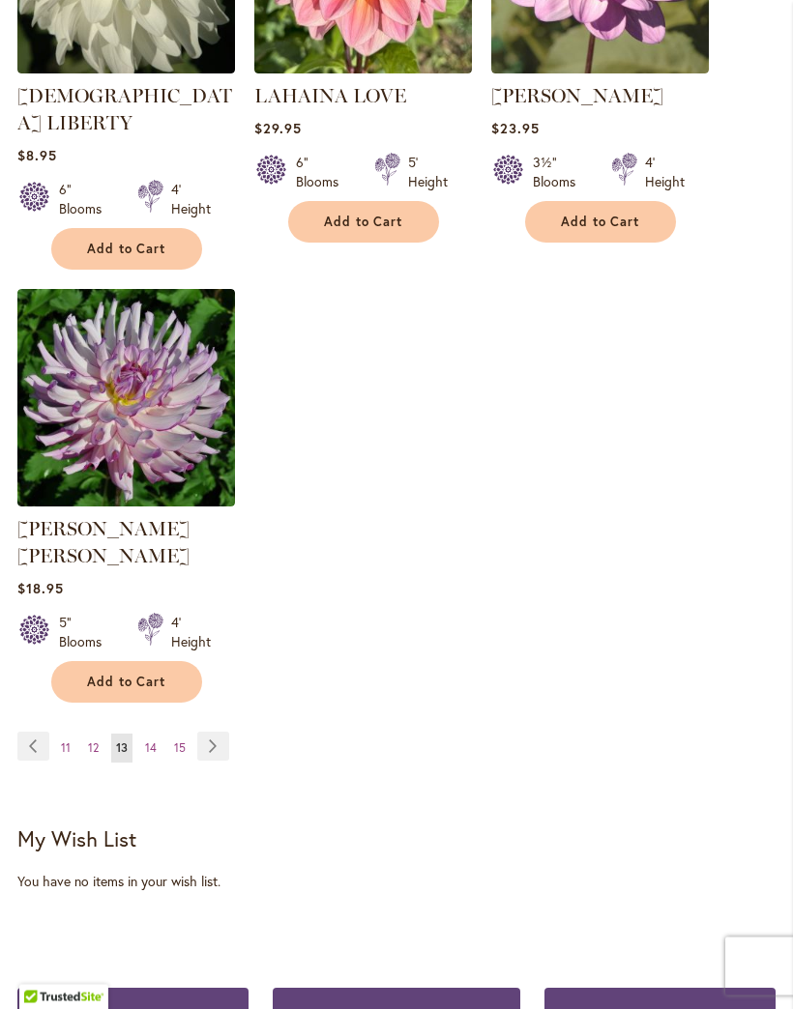
scroll to position [2400, 0]
click at [227, 732] on link "Page Next" at bounding box center [213, 746] width 32 height 29
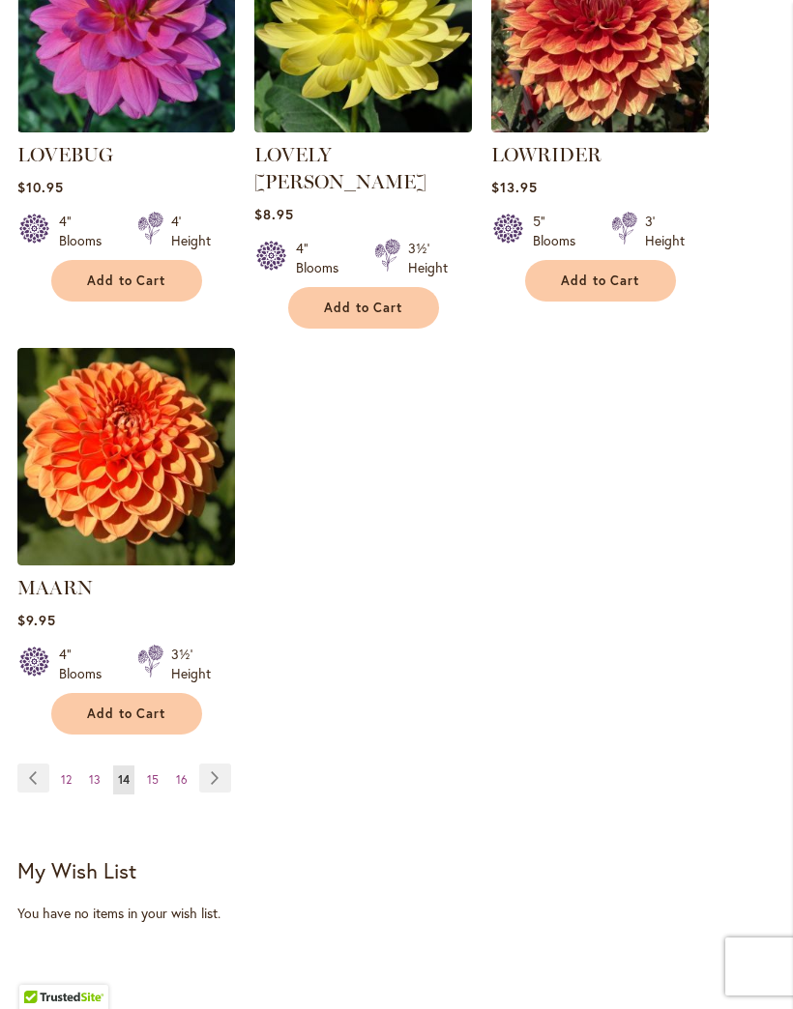
scroll to position [2368, 0]
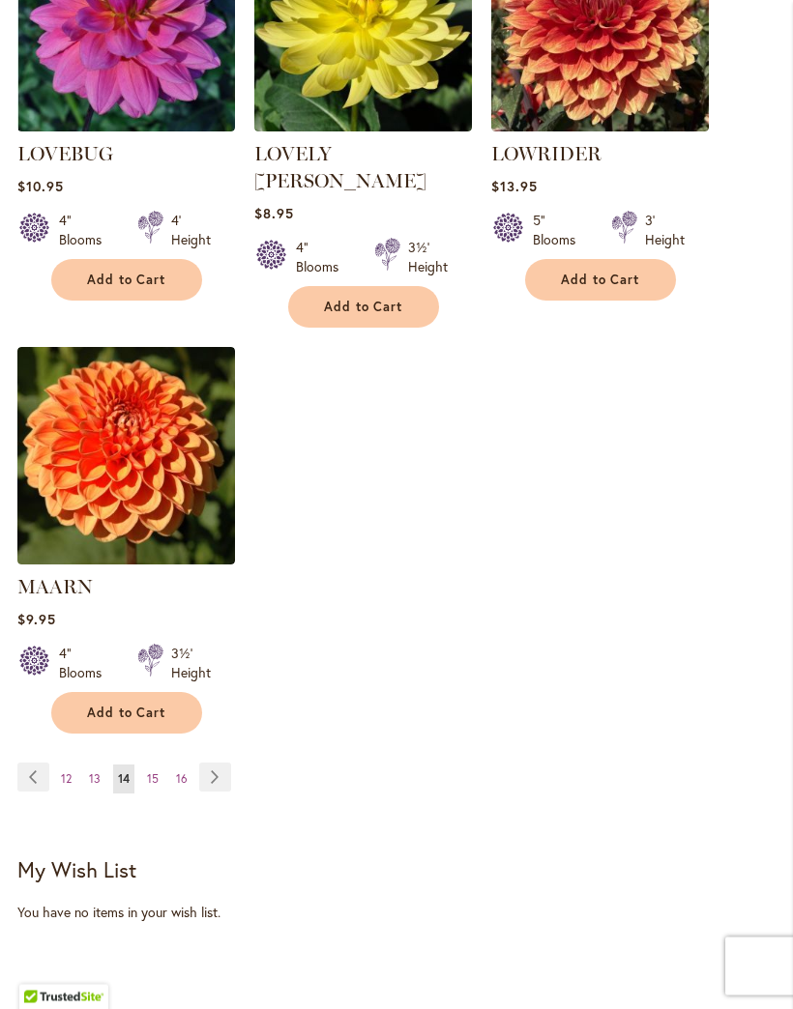
click at [224, 764] on link "Page Next" at bounding box center [215, 778] width 32 height 29
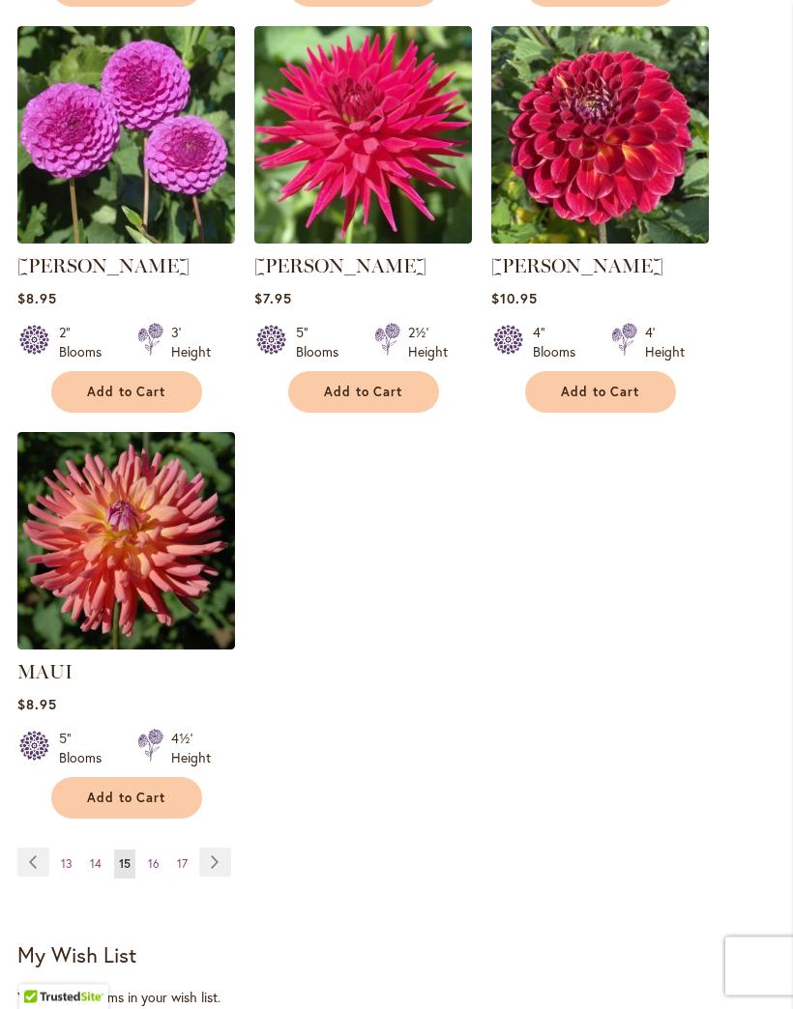
scroll to position [2262, 0]
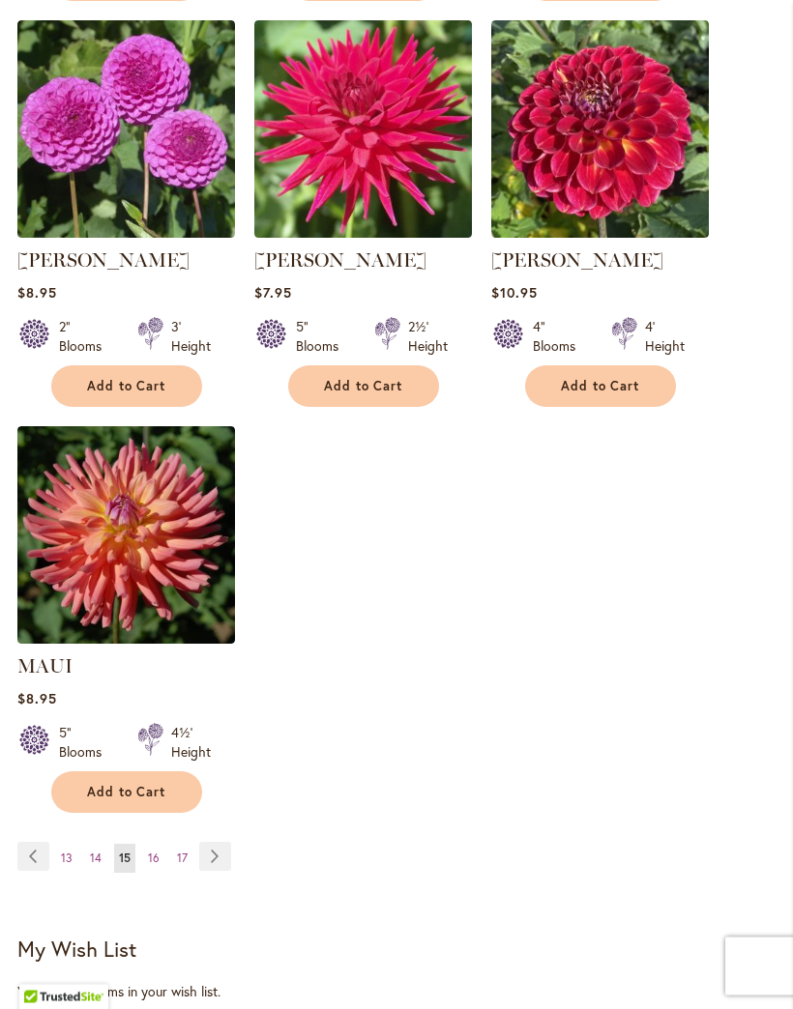
click at [235, 865] on ul "Page Previous Page 13 Page 14 You're currently reading page 15 Page 16 Page 17 …" at bounding box center [127, 858] width 221 height 31
click at [223, 871] on link "Page Next" at bounding box center [215, 856] width 32 height 29
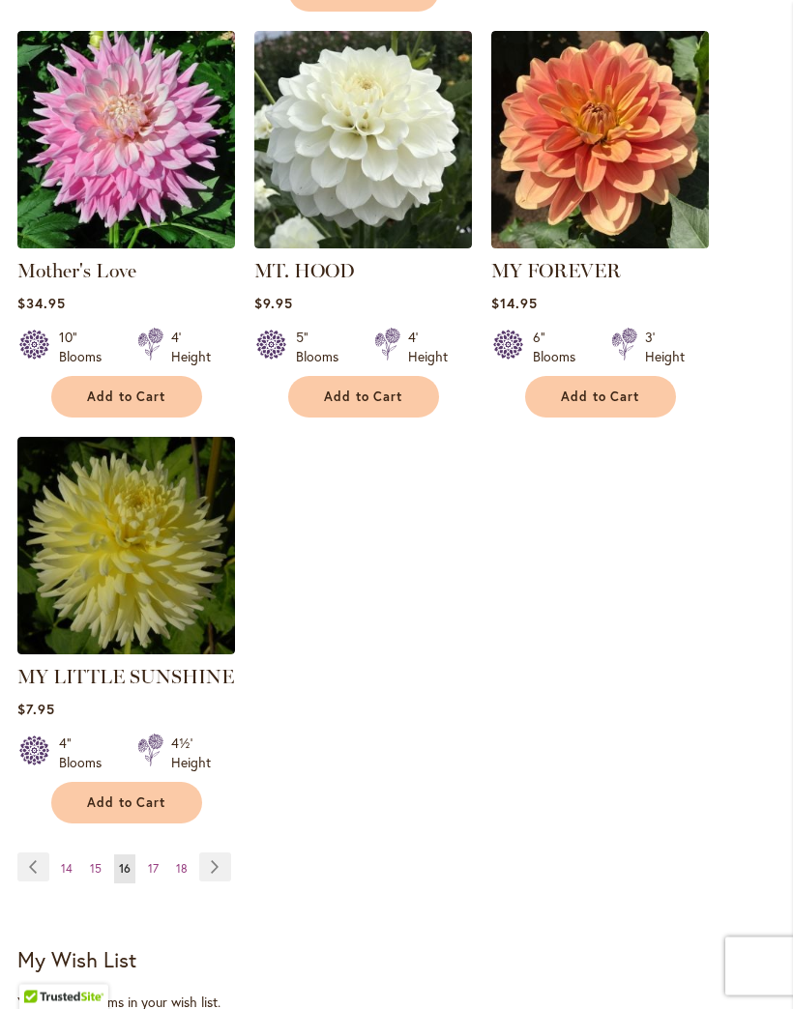
scroll to position [2283, 0]
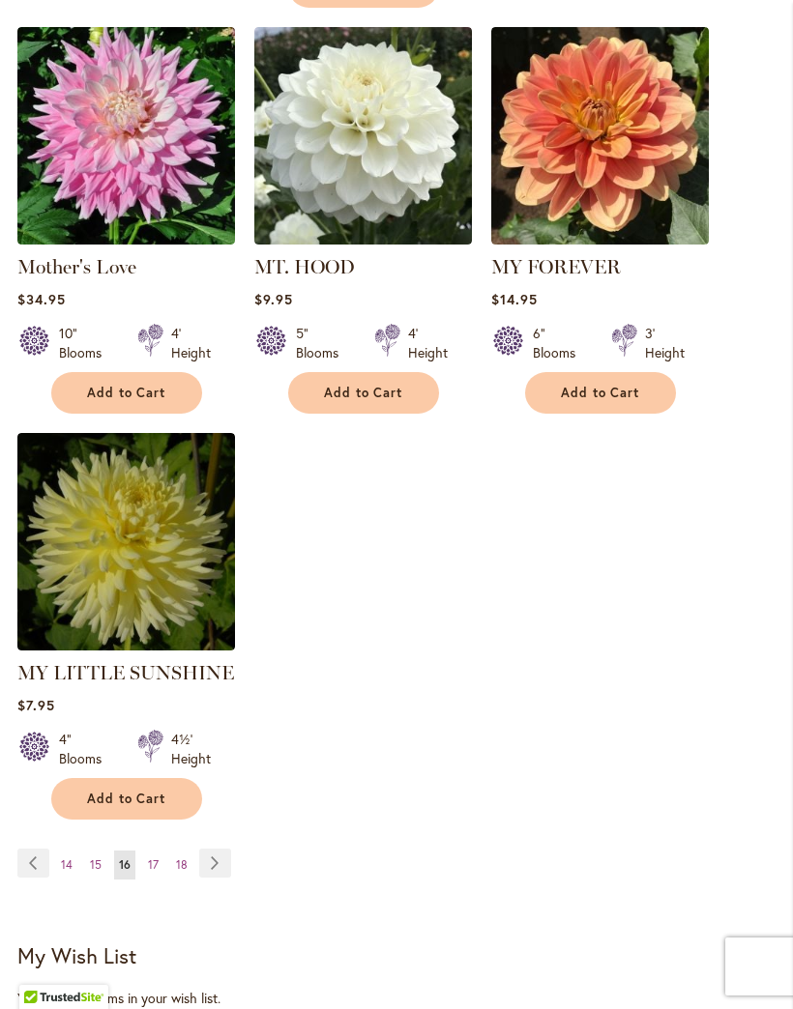
click at [227, 849] on link "Page Next" at bounding box center [215, 863] width 32 height 29
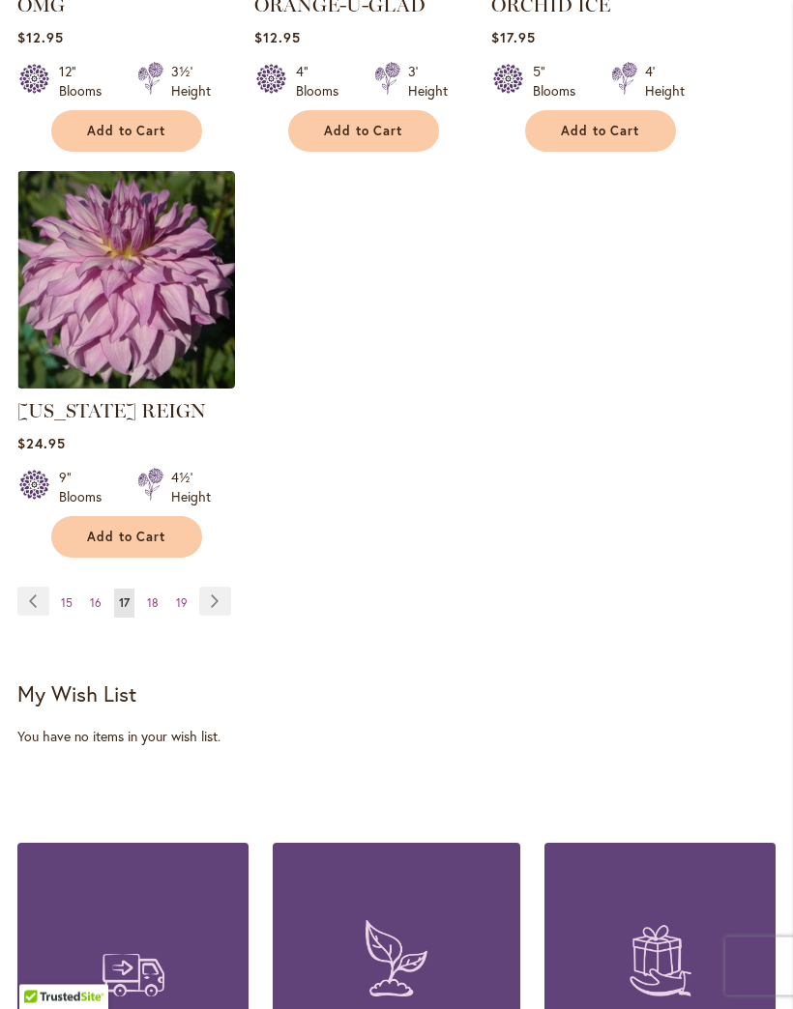
scroll to position [2491, 0]
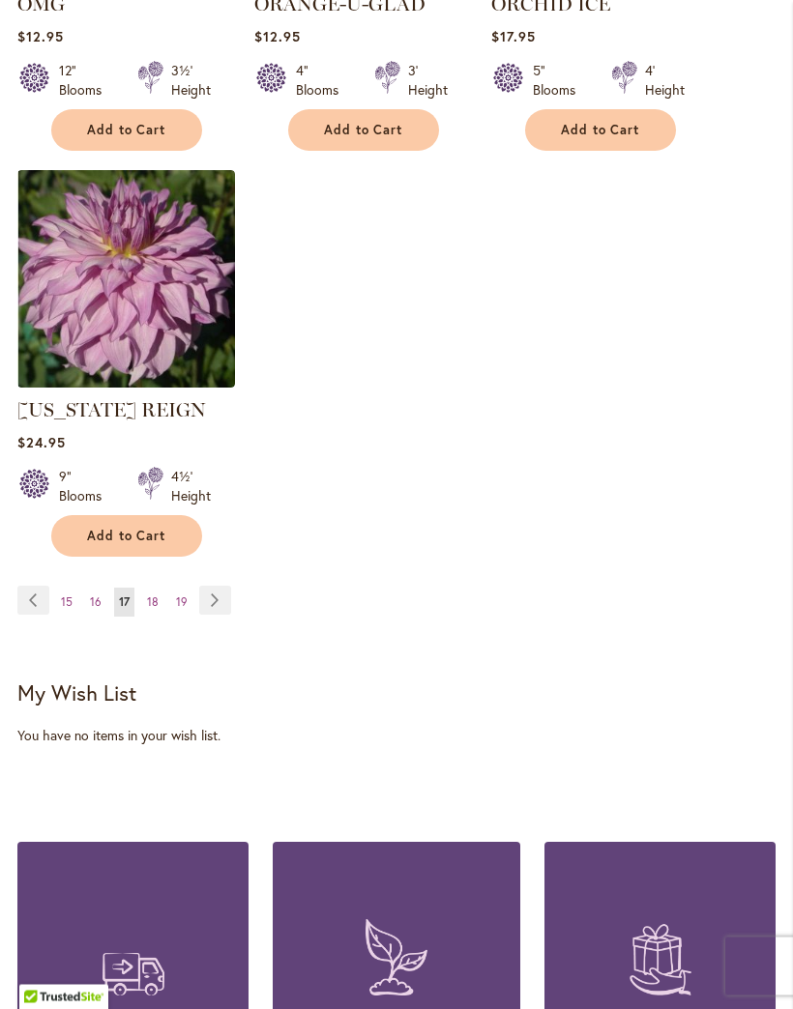
click at [223, 616] on link "Page Next" at bounding box center [215, 601] width 32 height 29
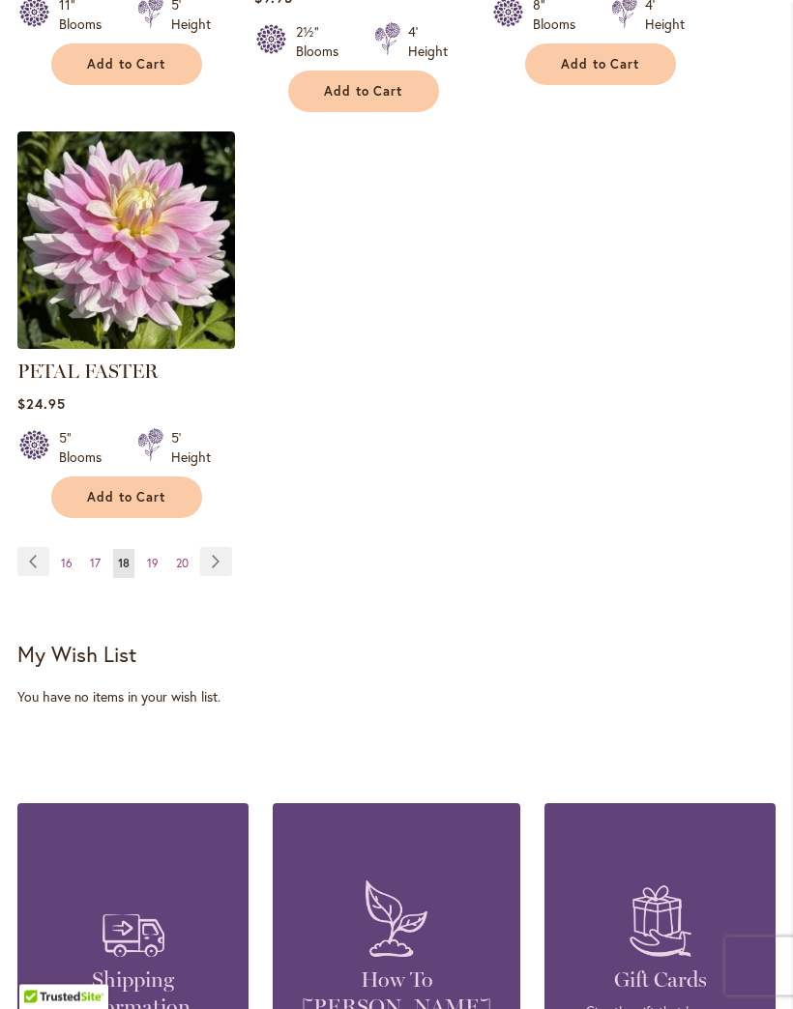
scroll to position [2613, 0]
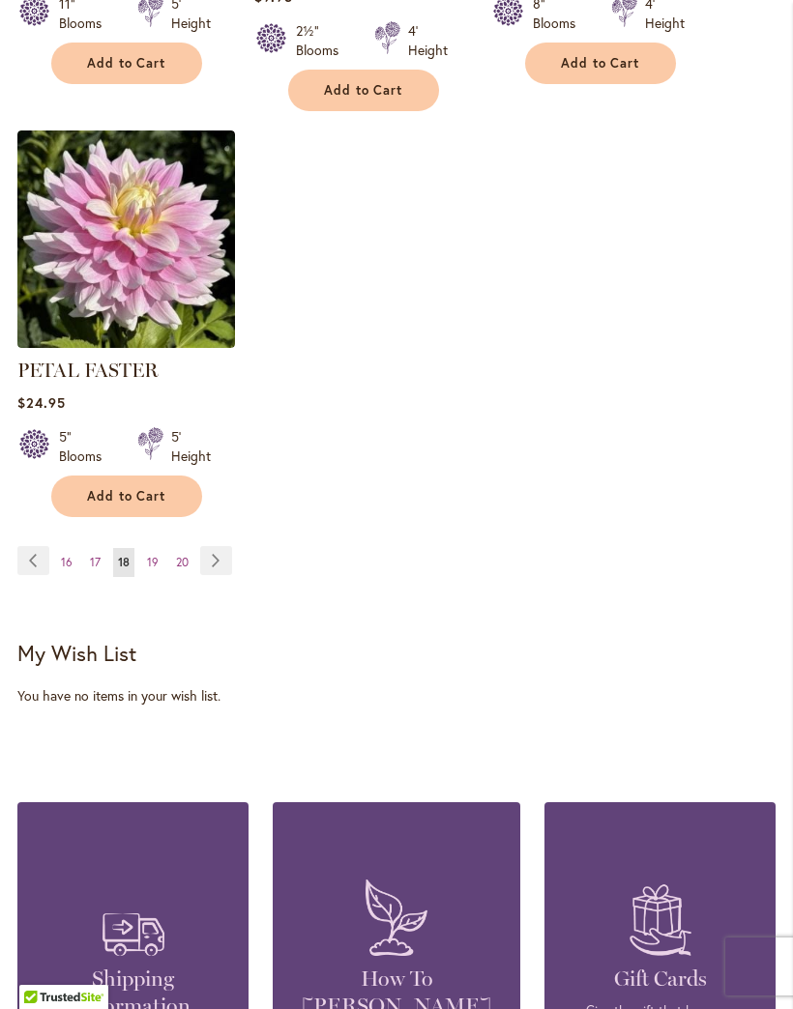
click at [231, 549] on link "Page Next" at bounding box center [216, 560] width 32 height 29
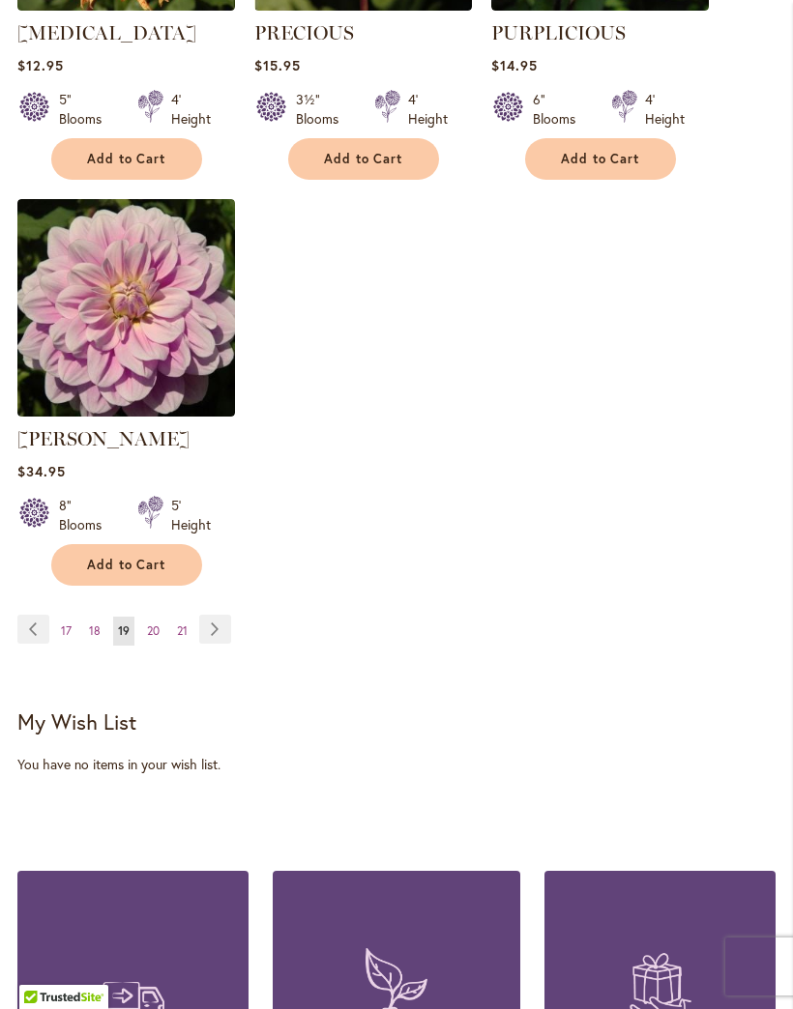
scroll to position [2512, 0]
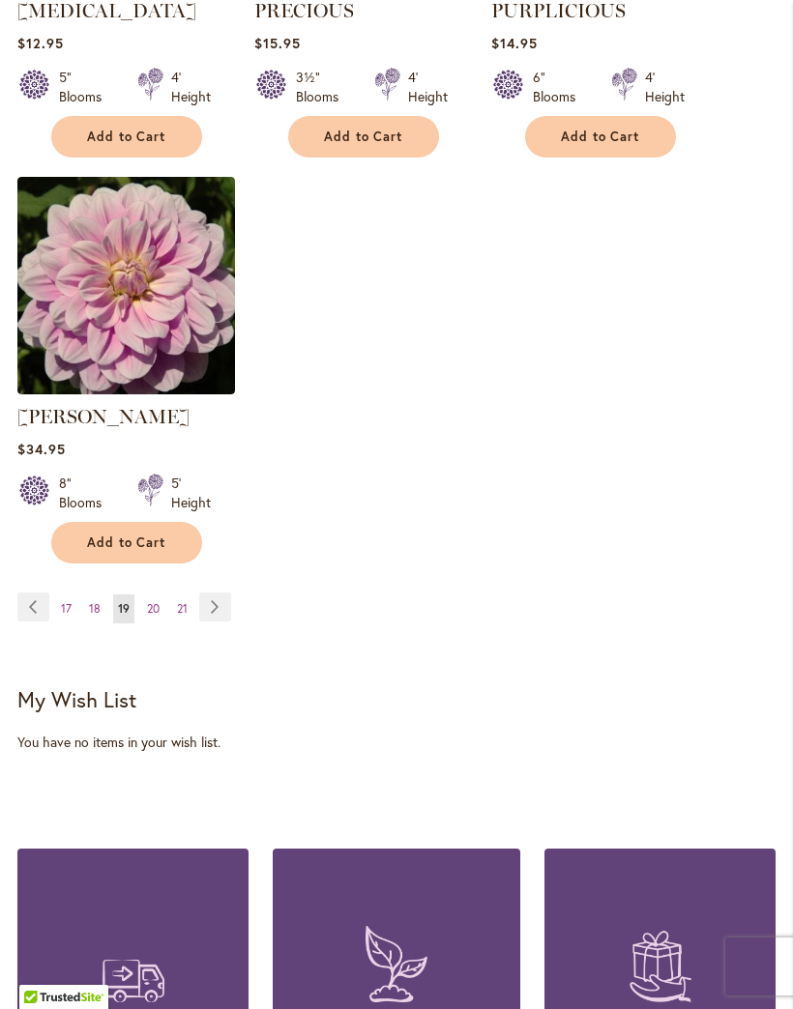
click at [231, 619] on link "Page Next" at bounding box center [215, 607] width 32 height 29
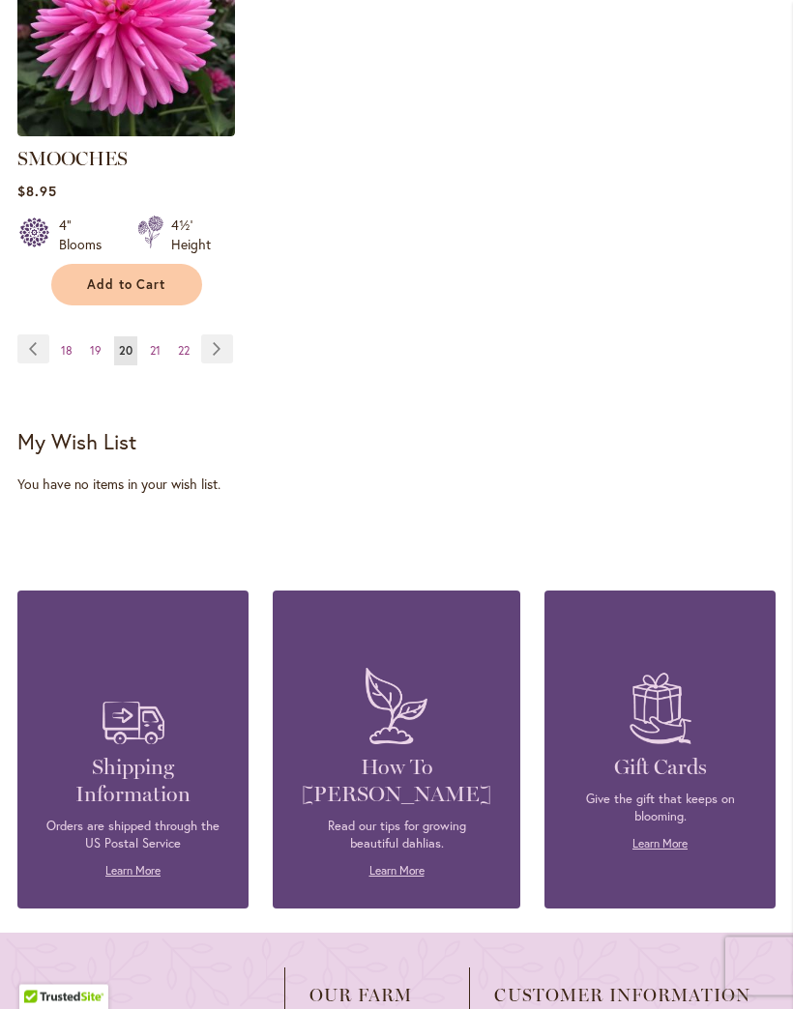
scroll to position [2771, 0]
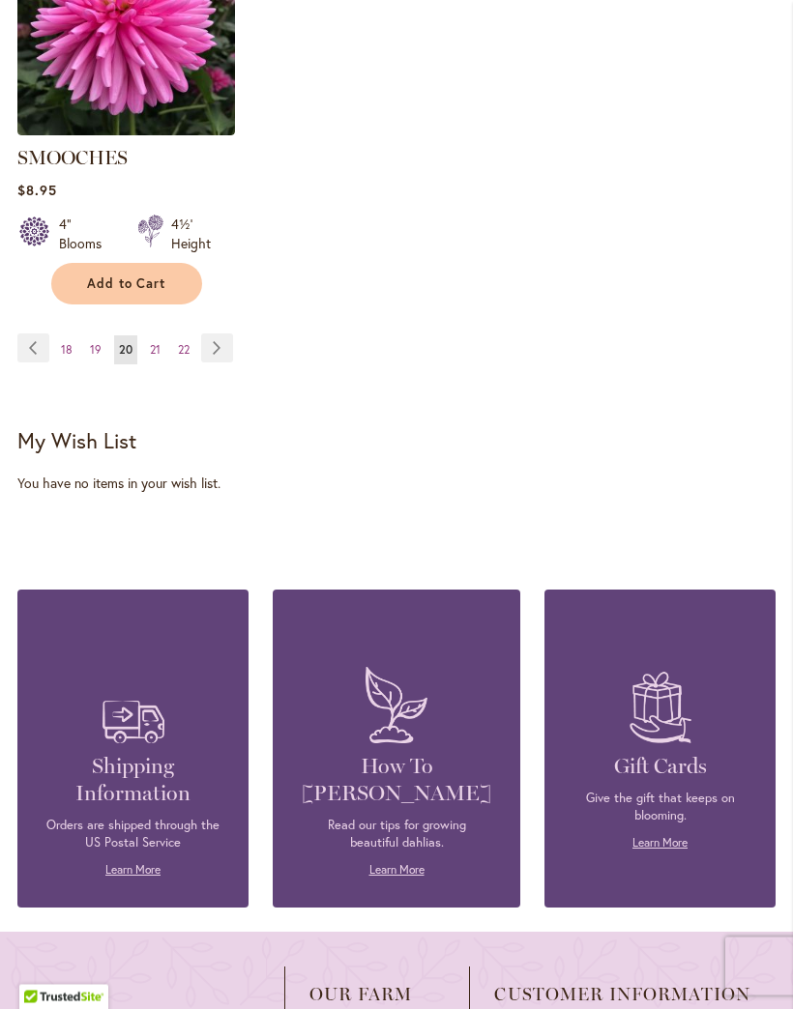
click at [221, 336] on link "Page Next" at bounding box center [217, 348] width 32 height 29
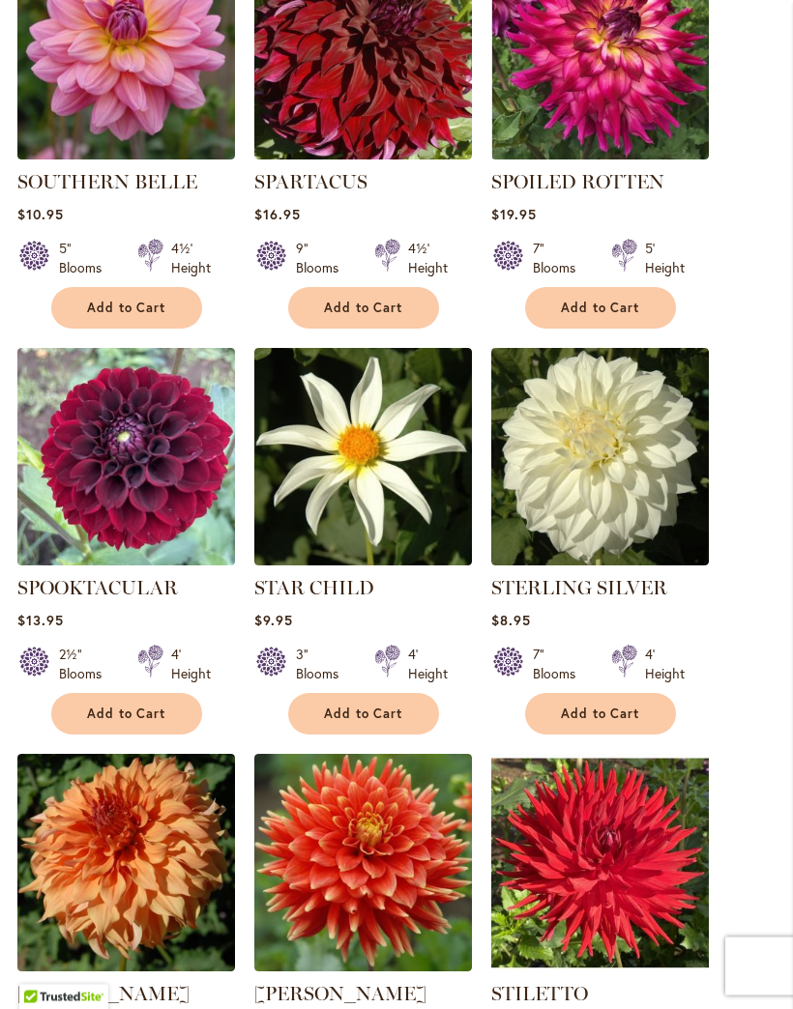
scroll to position [1084, 0]
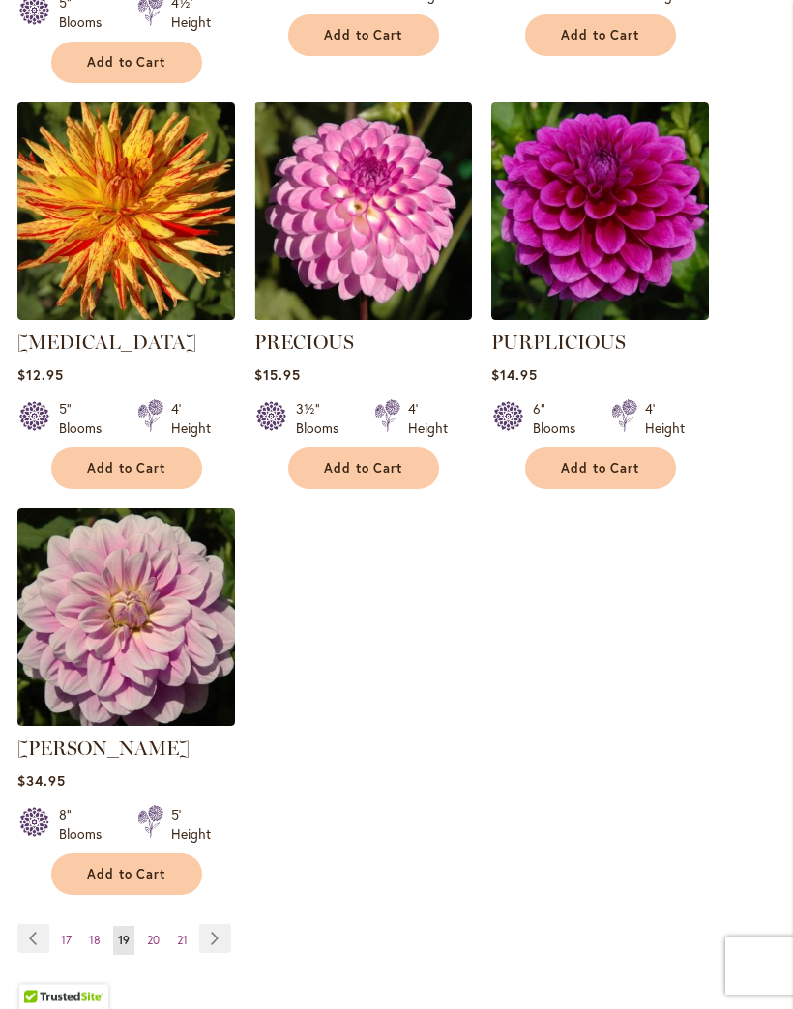
scroll to position [2181, 0]
